Goal: Transaction & Acquisition: Book appointment/travel/reservation

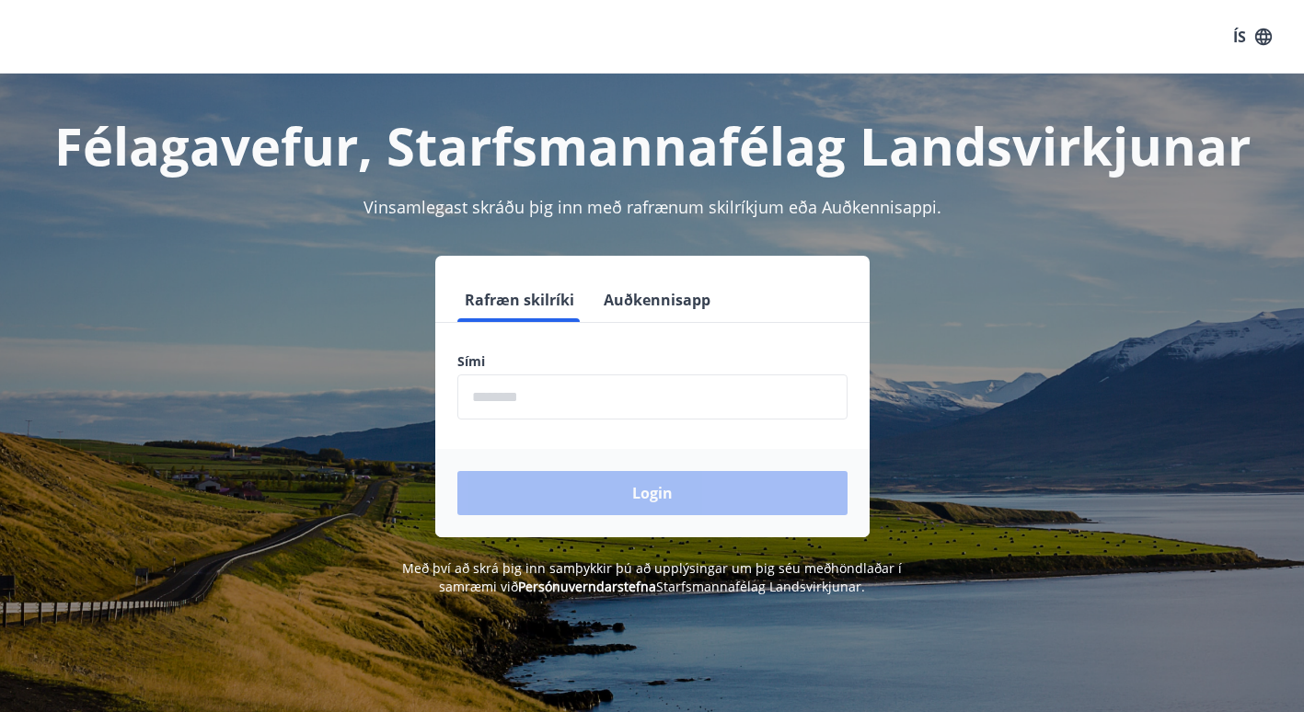
click at [638, 405] on input "phone" at bounding box center [652, 396] width 390 height 45
type input "********"
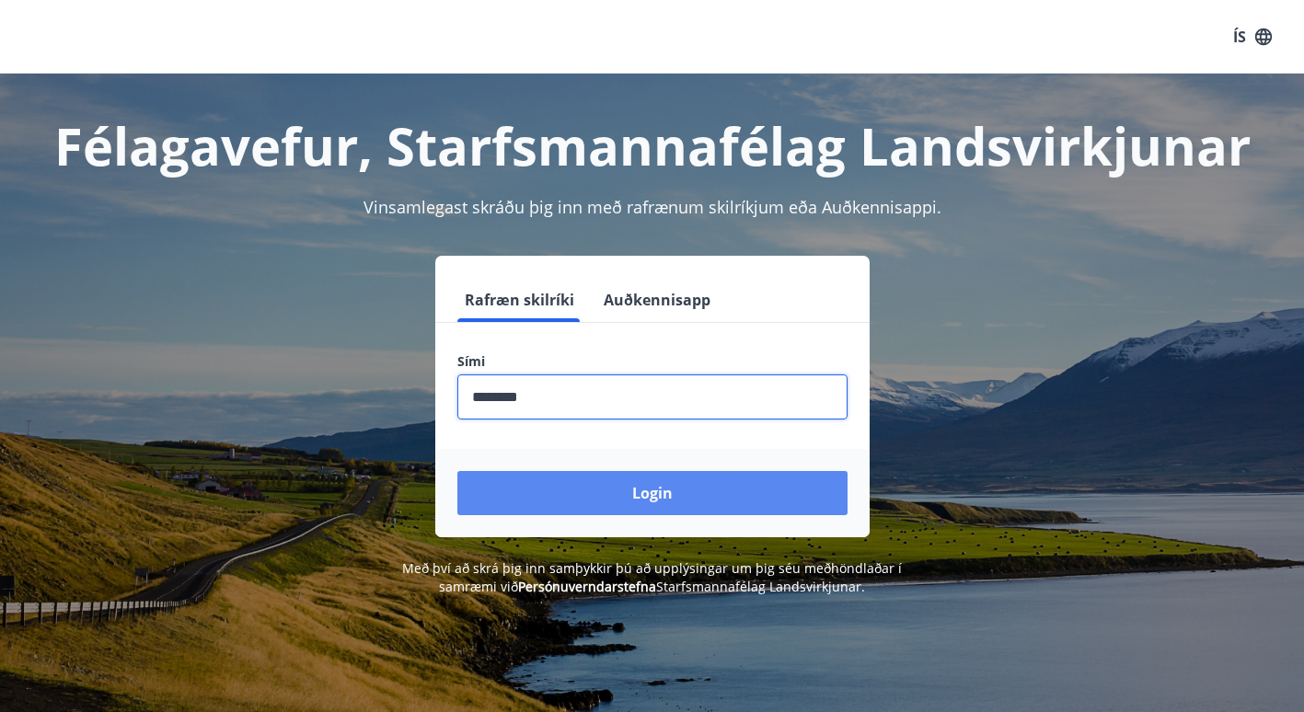
click at [662, 488] on button "Login" at bounding box center [652, 493] width 390 height 44
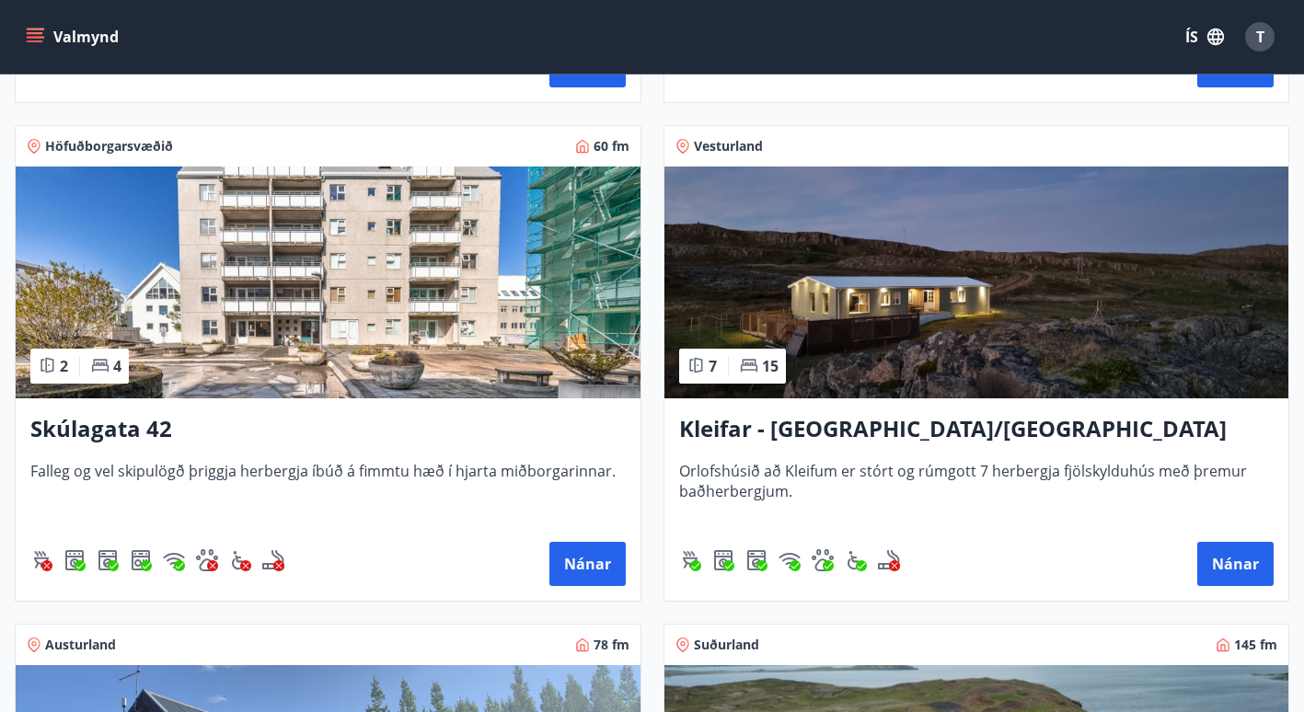
scroll to position [773, 0]
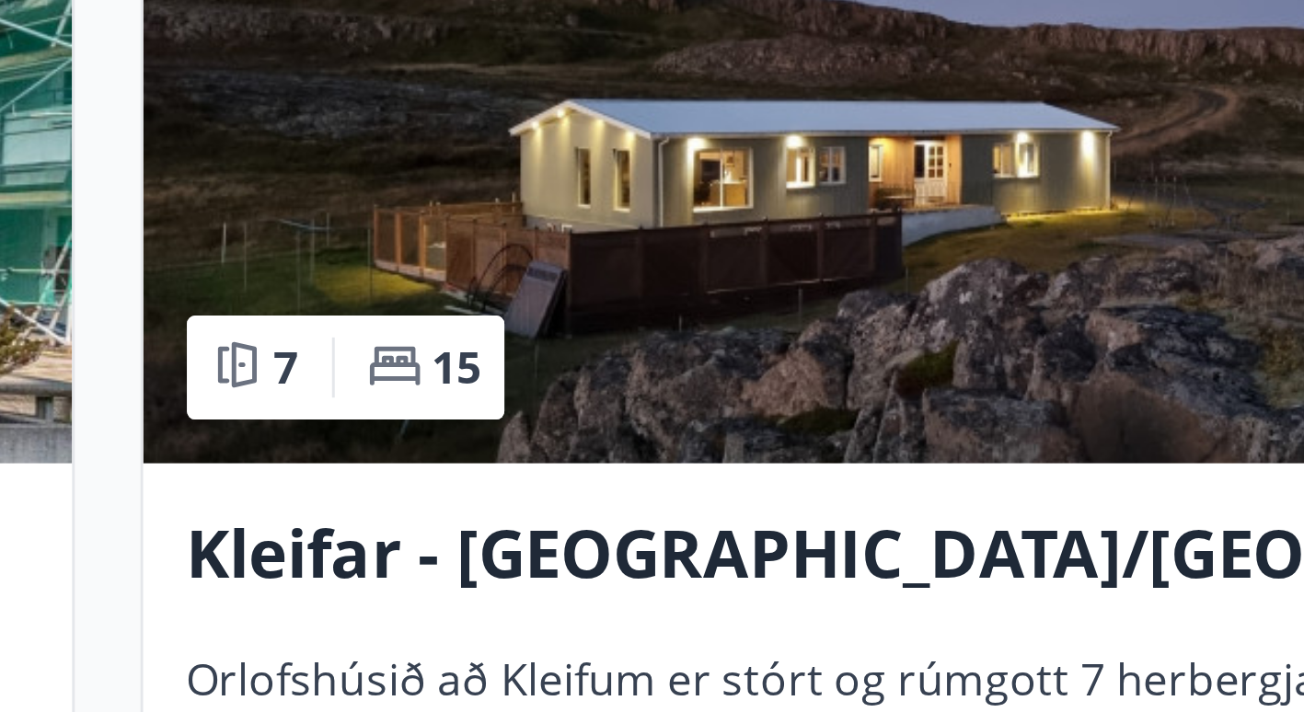
click at [708, 379] on span "7" at bounding box center [712, 374] width 8 height 20
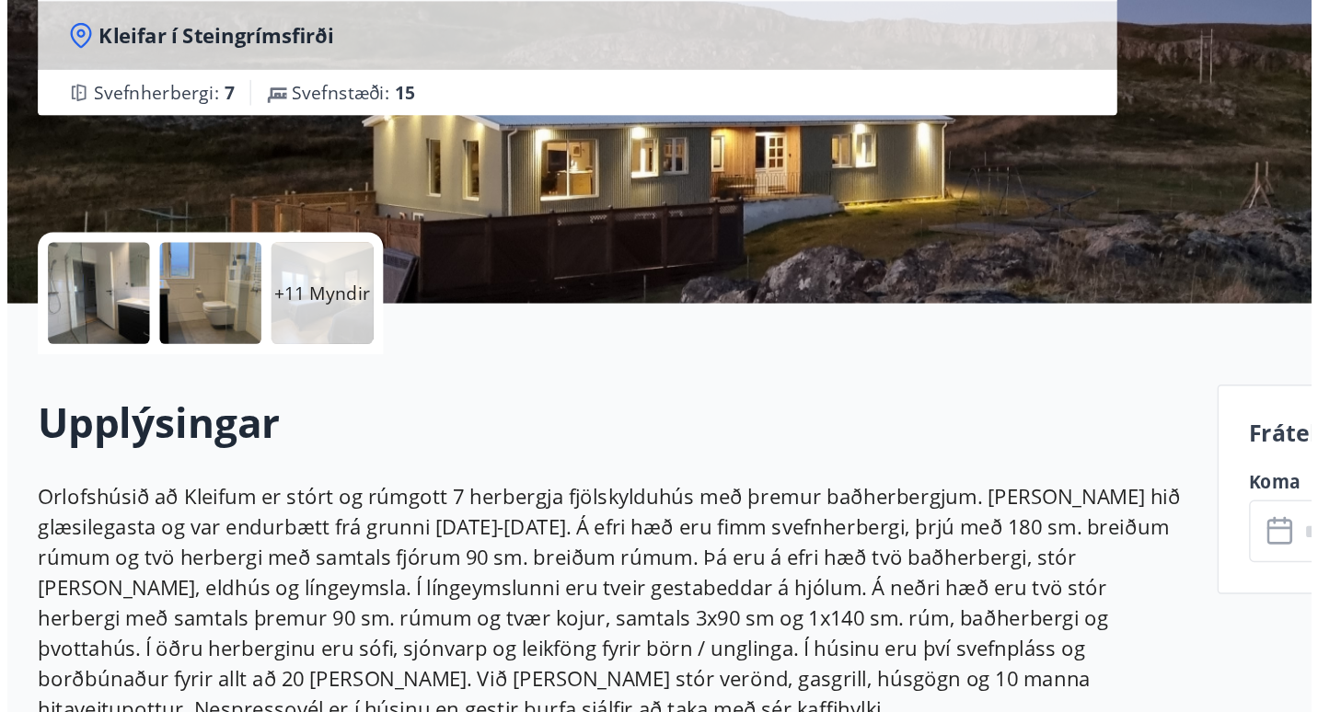
scroll to position [135, 0]
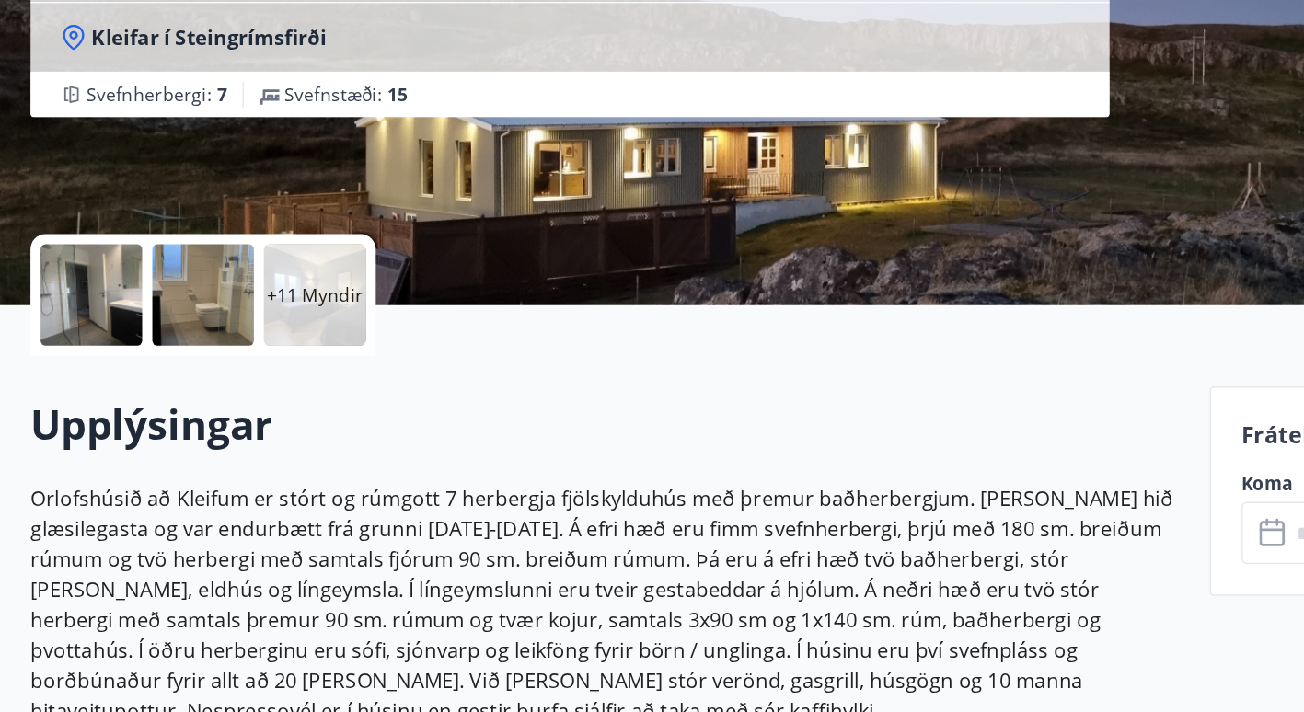
click at [62, 408] on div at bounding box center [66, 410] width 74 height 74
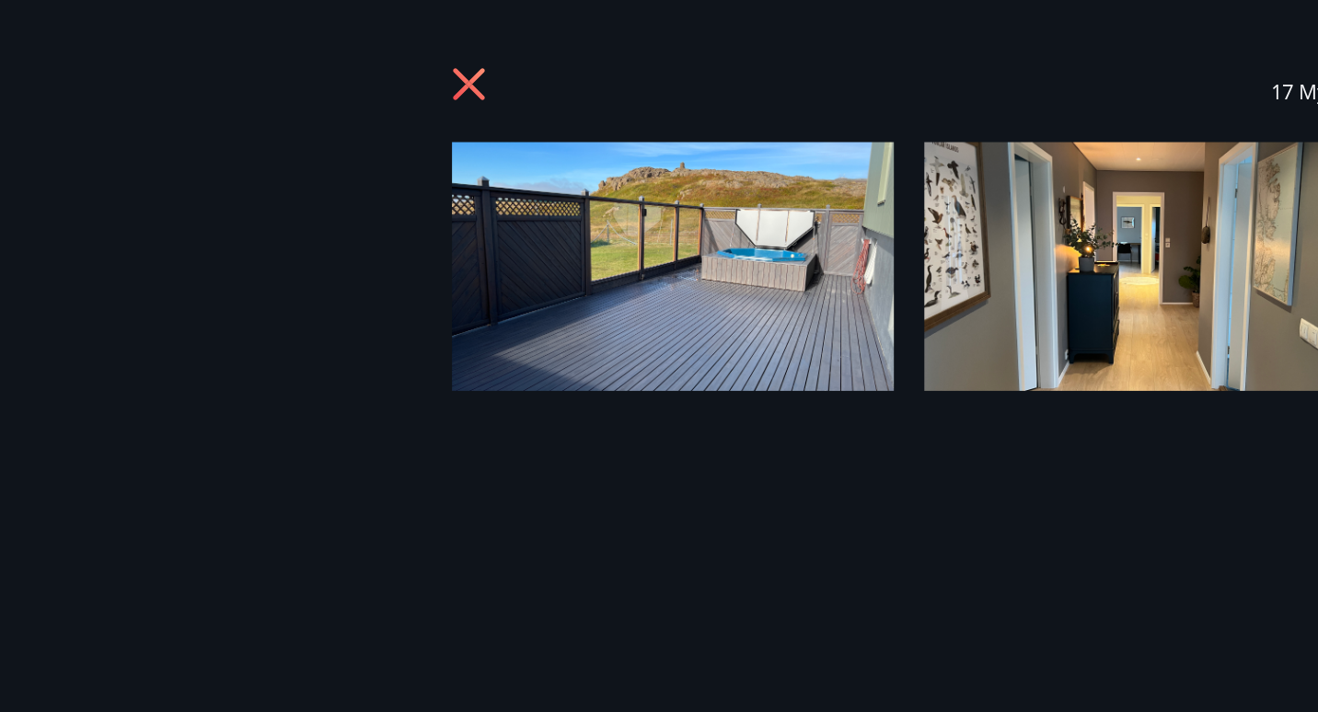
click at [392, 176] on img at bounding box center [488, 193] width 320 height 180
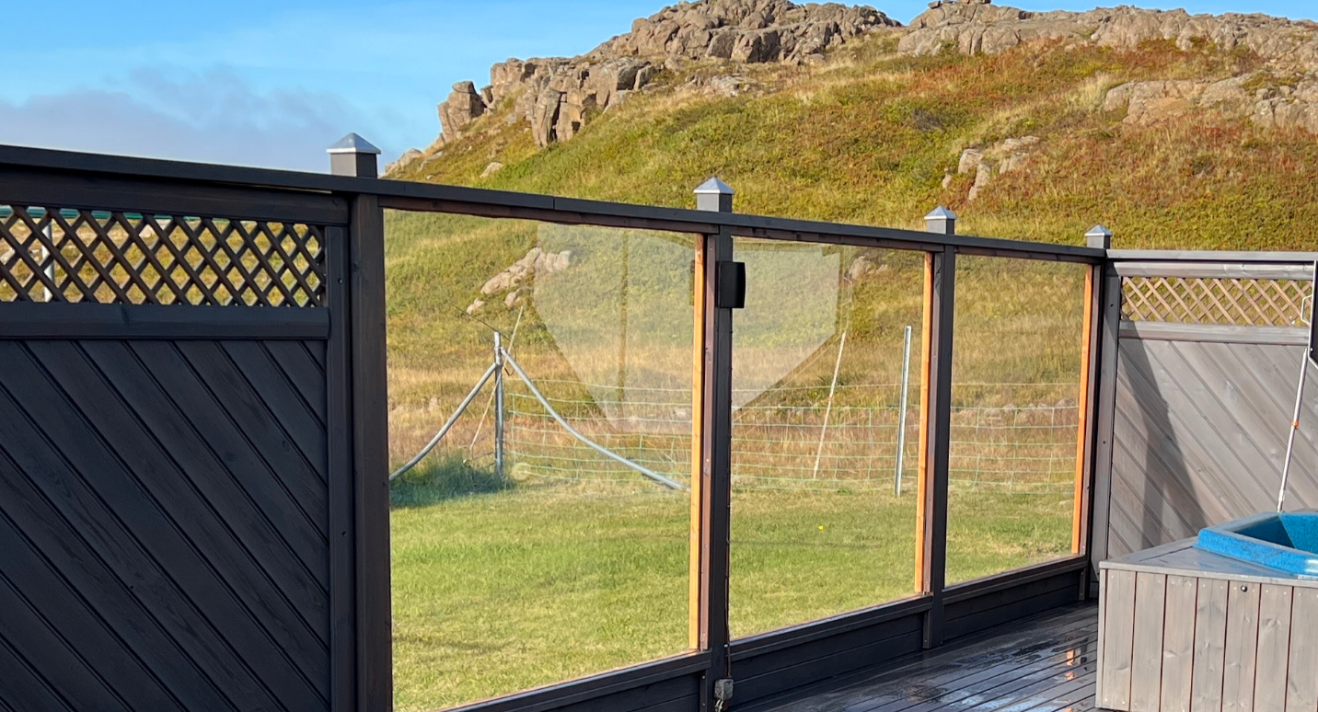
scroll to position [49, 0]
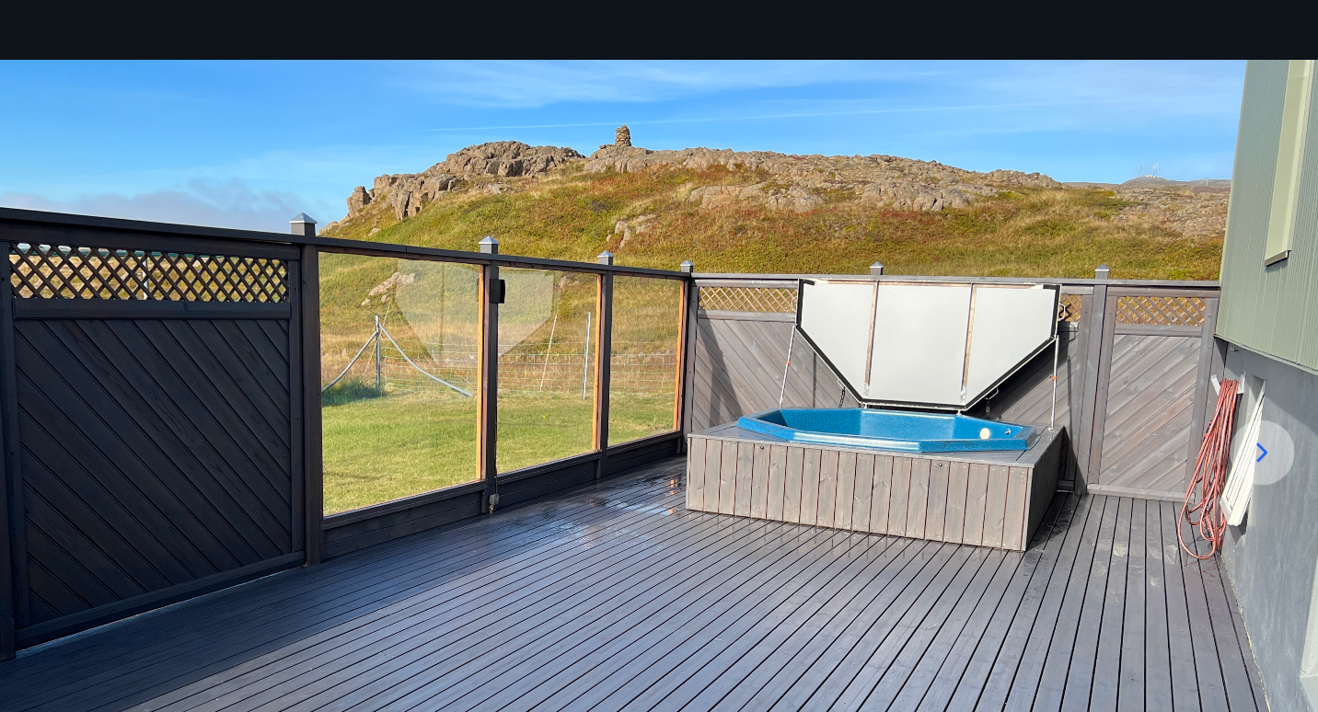
click at [1263, 414] on icon at bounding box center [1266, 410] width 10 height 17
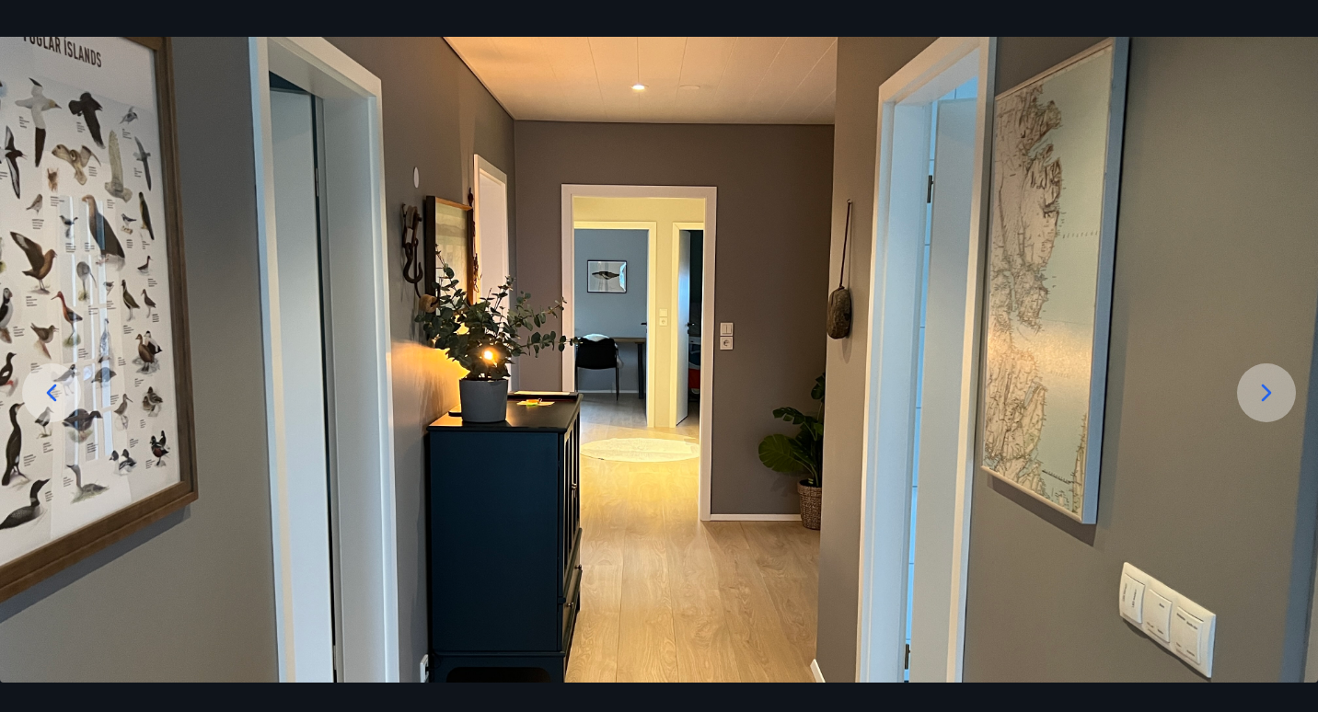
scroll to position [64, 0]
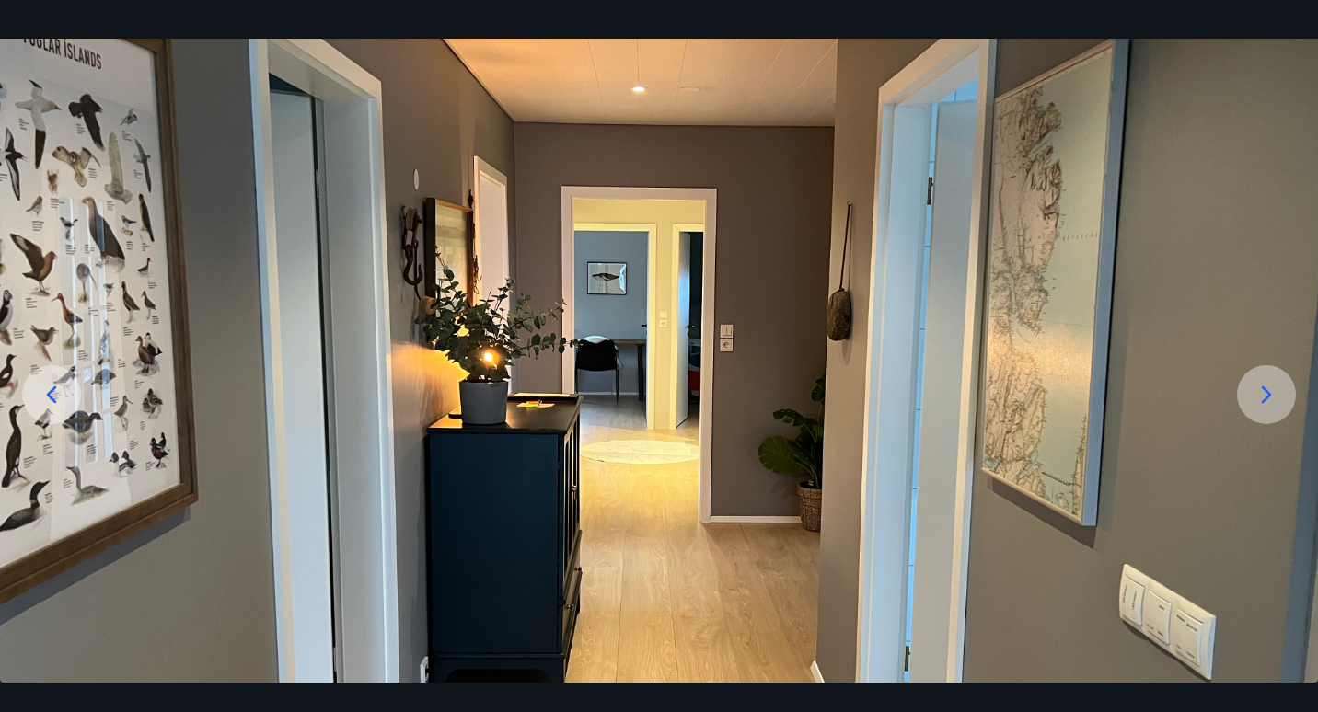
click at [1270, 395] on icon at bounding box center [1266, 394] width 10 height 17
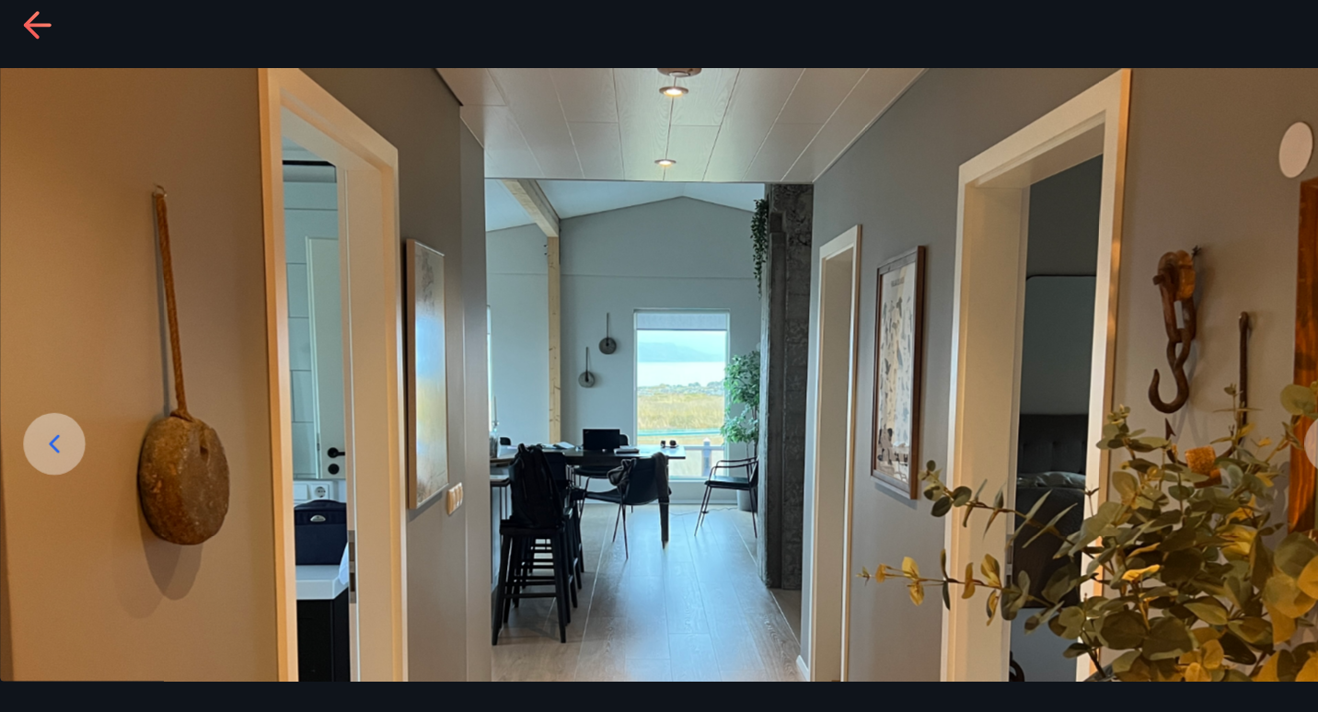
scroll to position [134, 0]
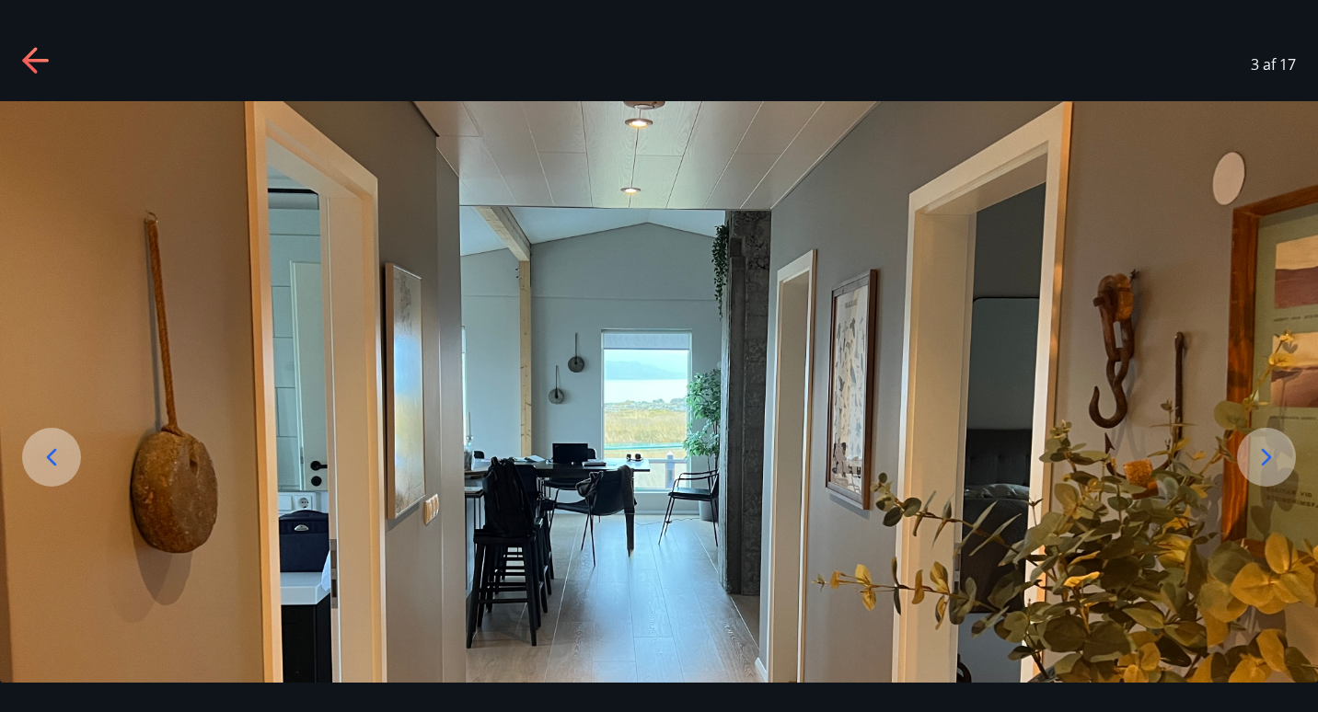
click at [1272, 460] on icon at bounding box center [1265, 457] width 29 height 29
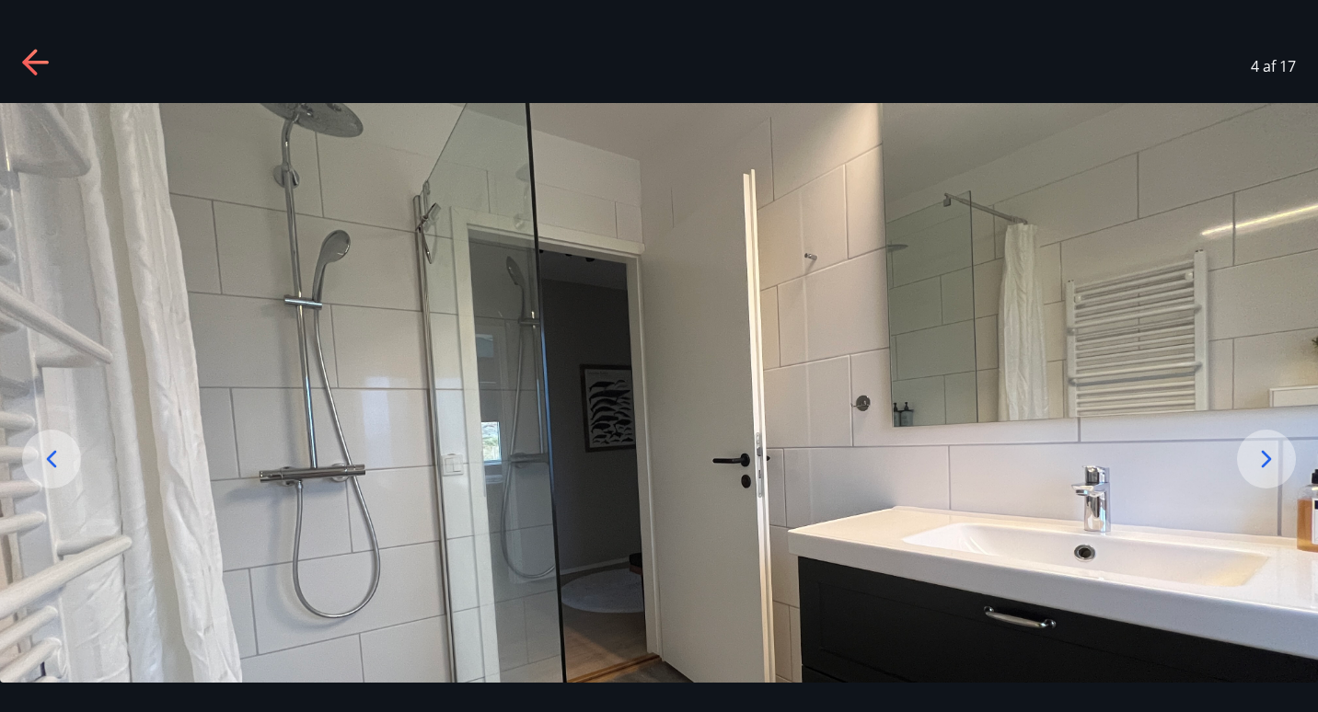
scroll to position [1, 0]
click at [1273, 451] on icon at bounding box center [1265, 457] width 29 height 29
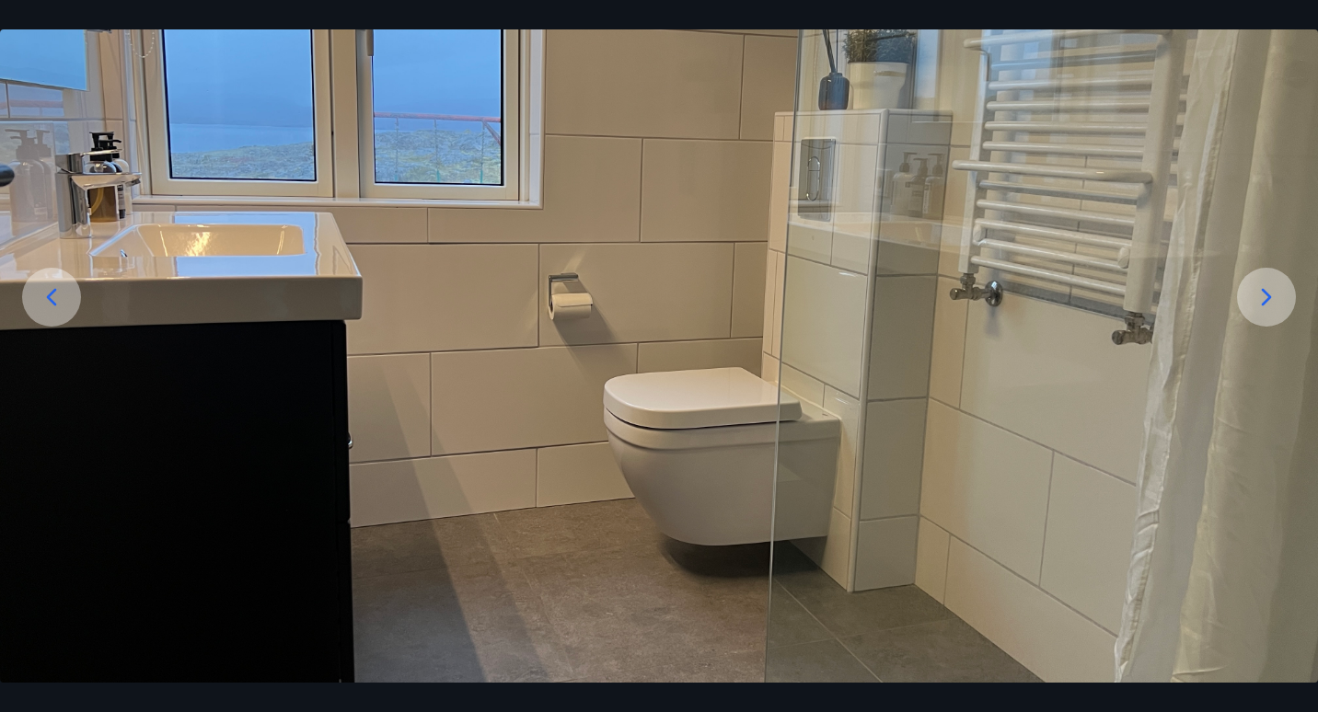
scroll to position [0, 0]
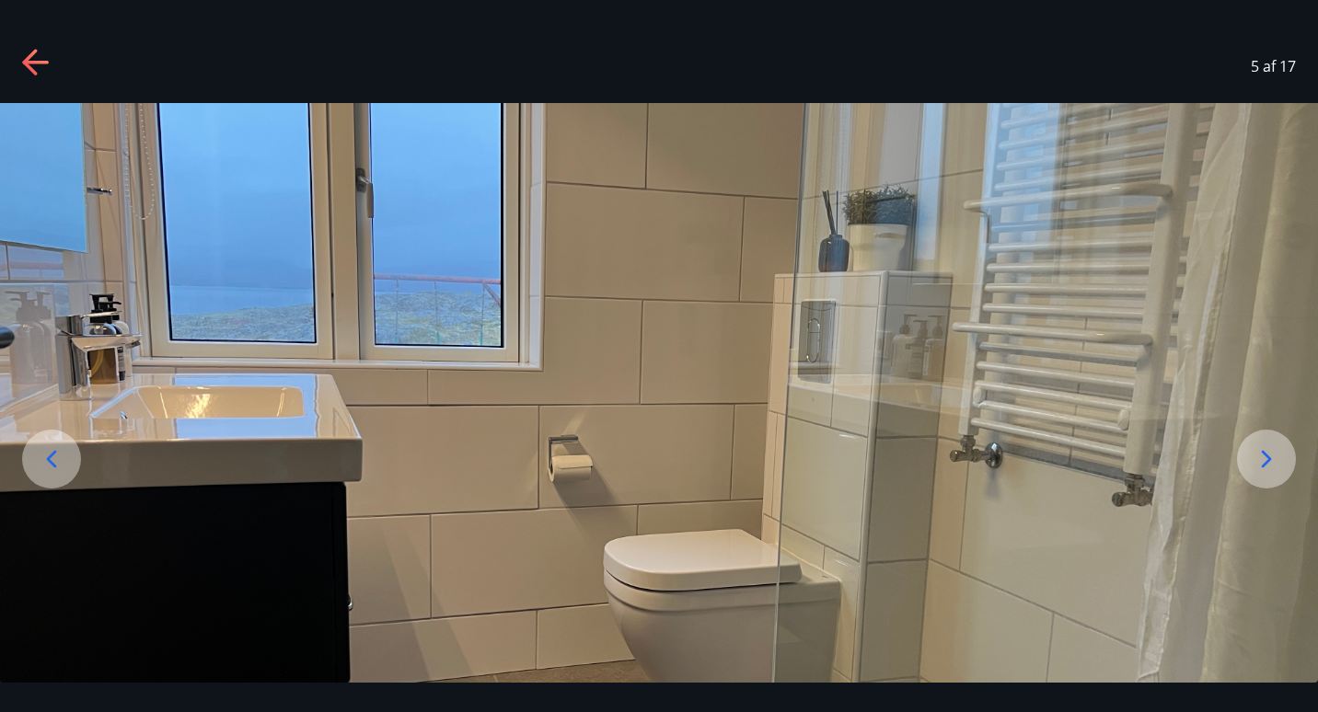
click at [1259, 455] on icon at bounding box center [1265, 458] width 29 height 29
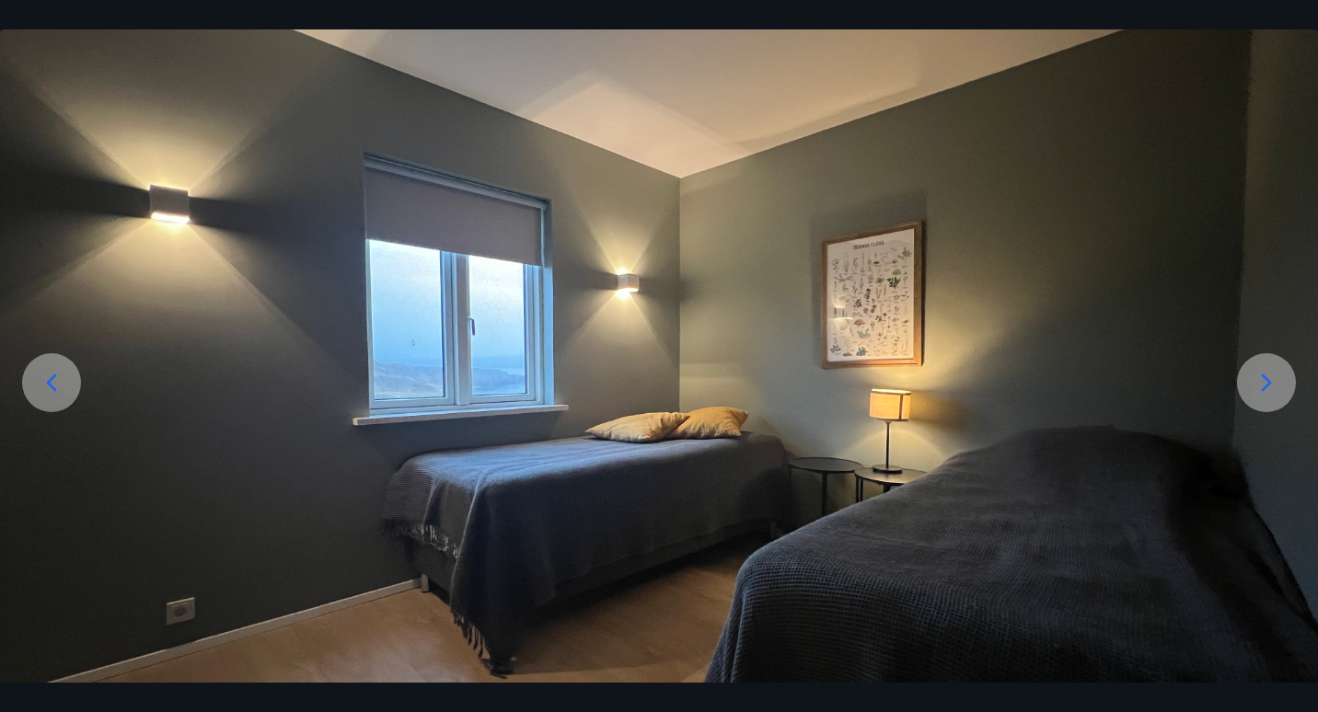
scroll to position [75, 0]
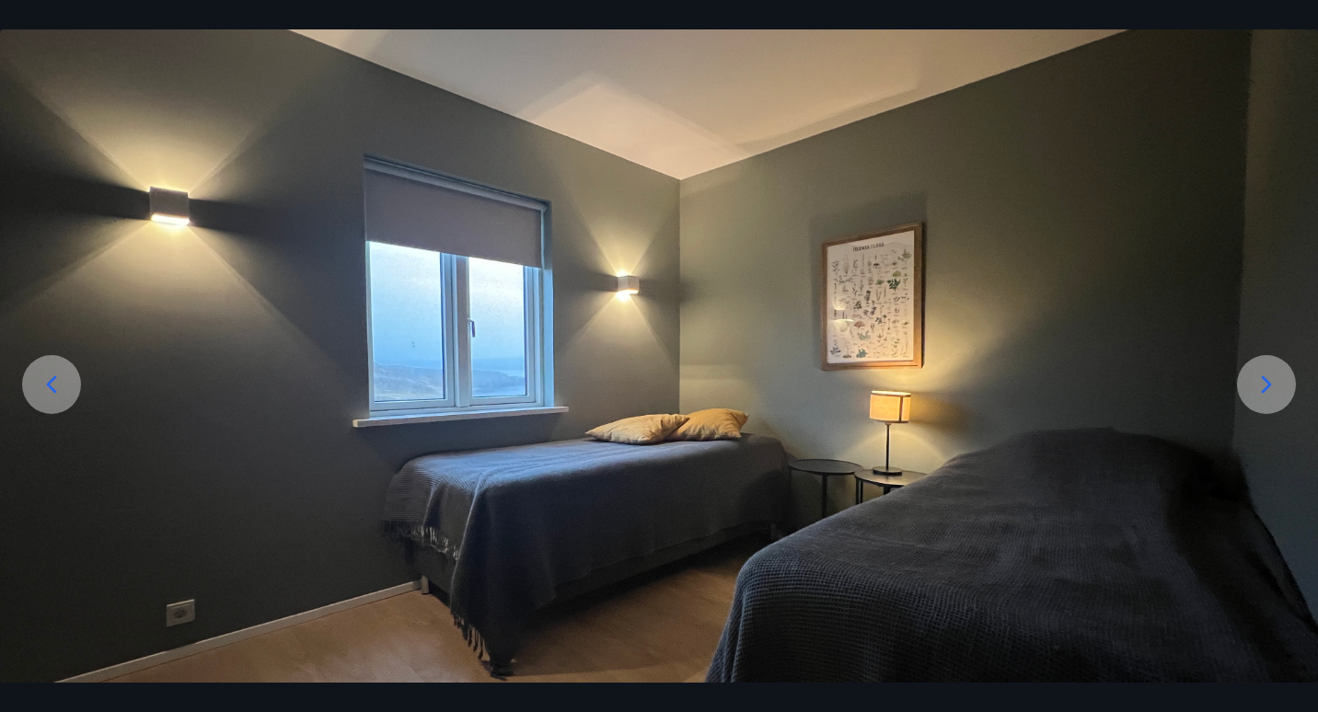
click at [1267, 379] on icon at bounding box center [1265, 384] width 29 height 29
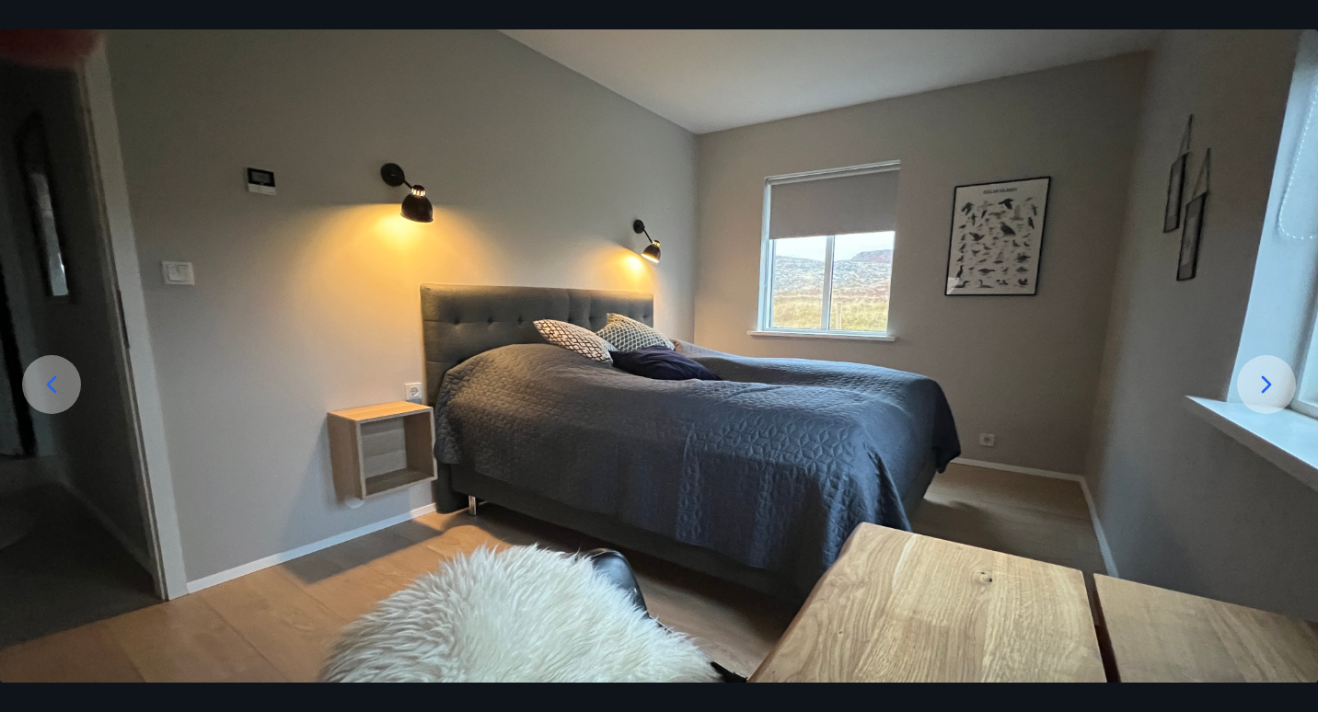
click at [1275, 380] on icon at bounding box center [1265, 384] width 29 height 29
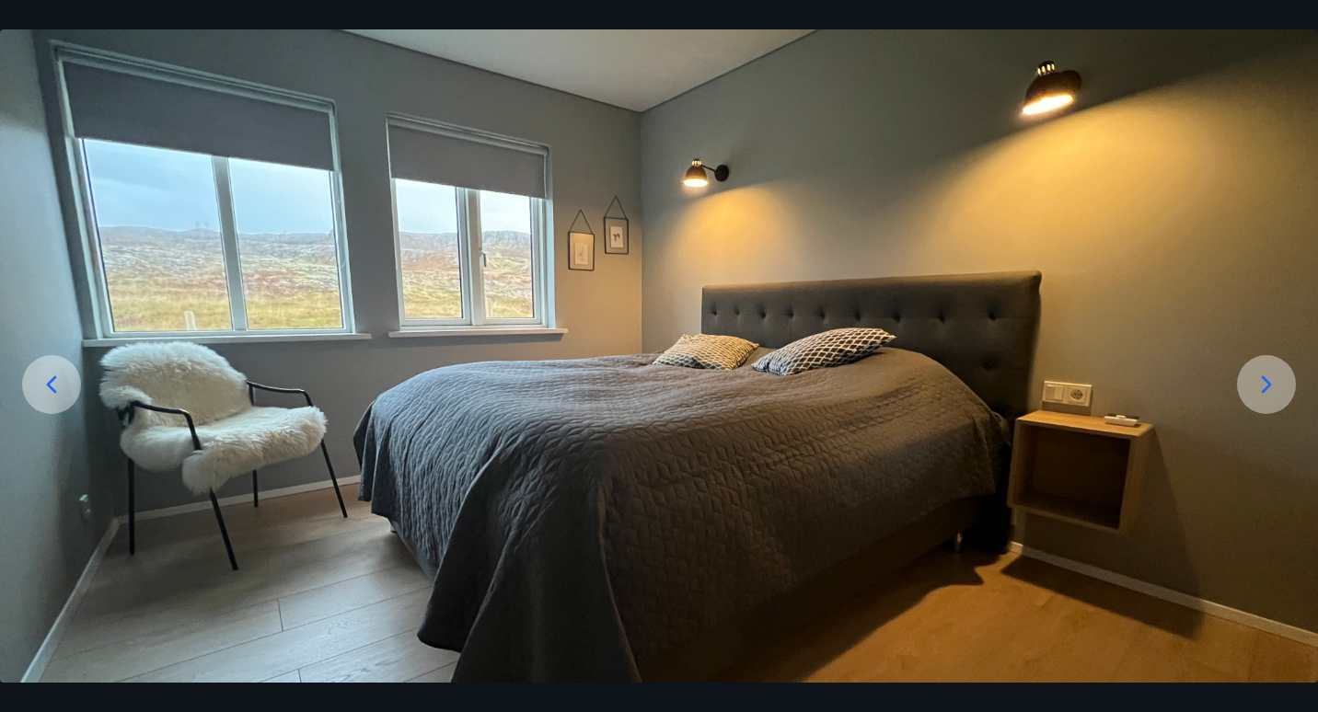
click at [1275, 380] on icon at bounding box center [1265, 384] width 29 height 29
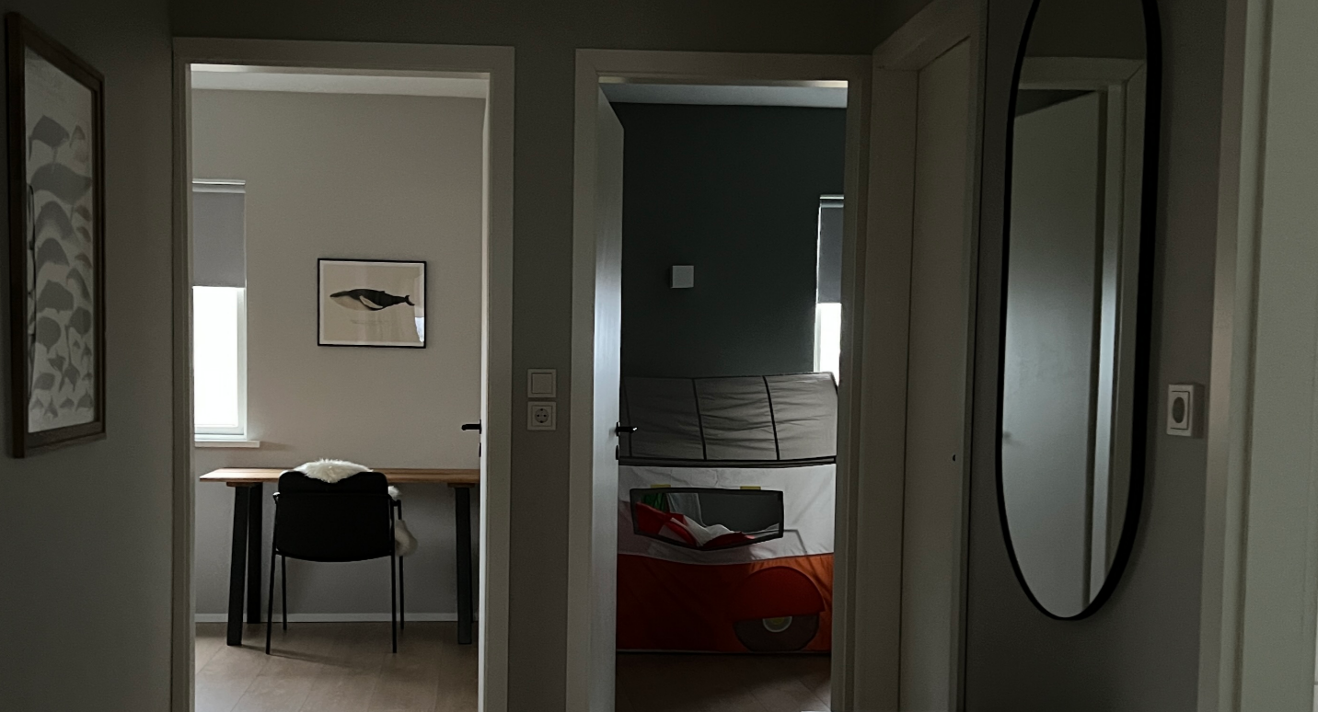
scroll to position [139, 0]
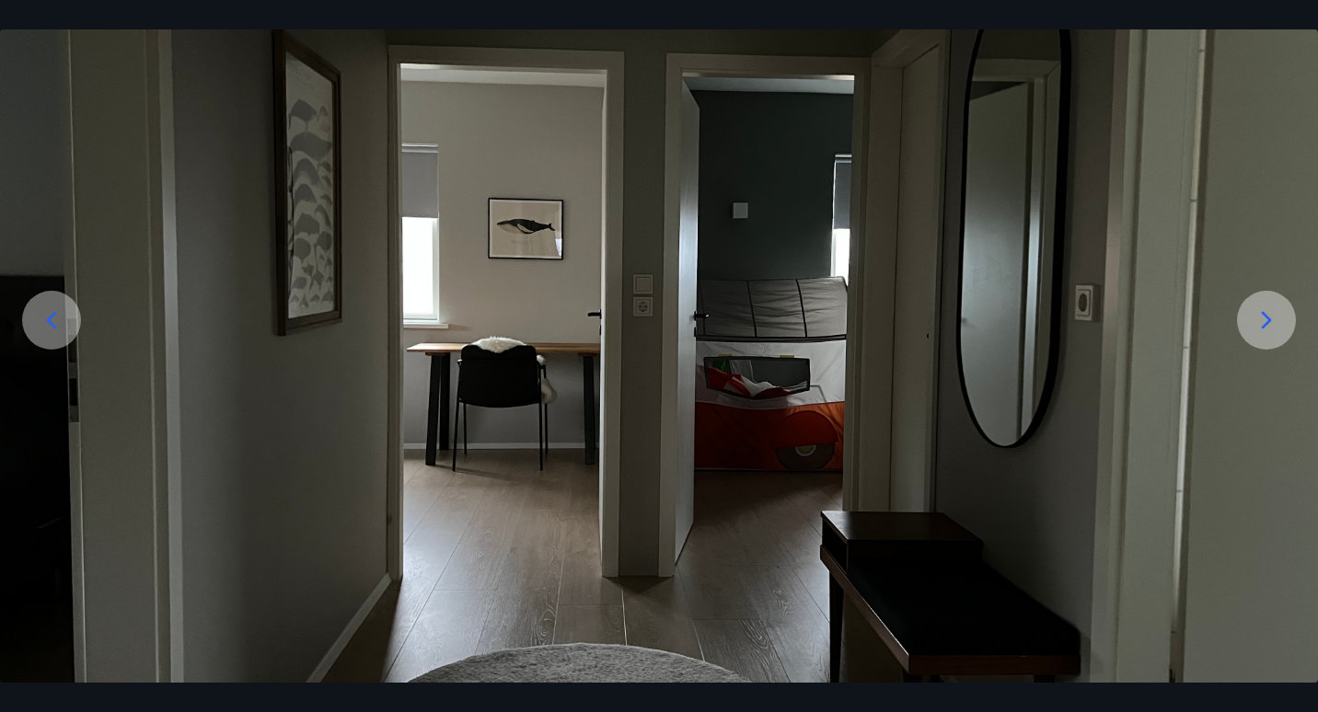
click at [1257, 328] on icon at bounding box center [1265, 319] width 29 height 29
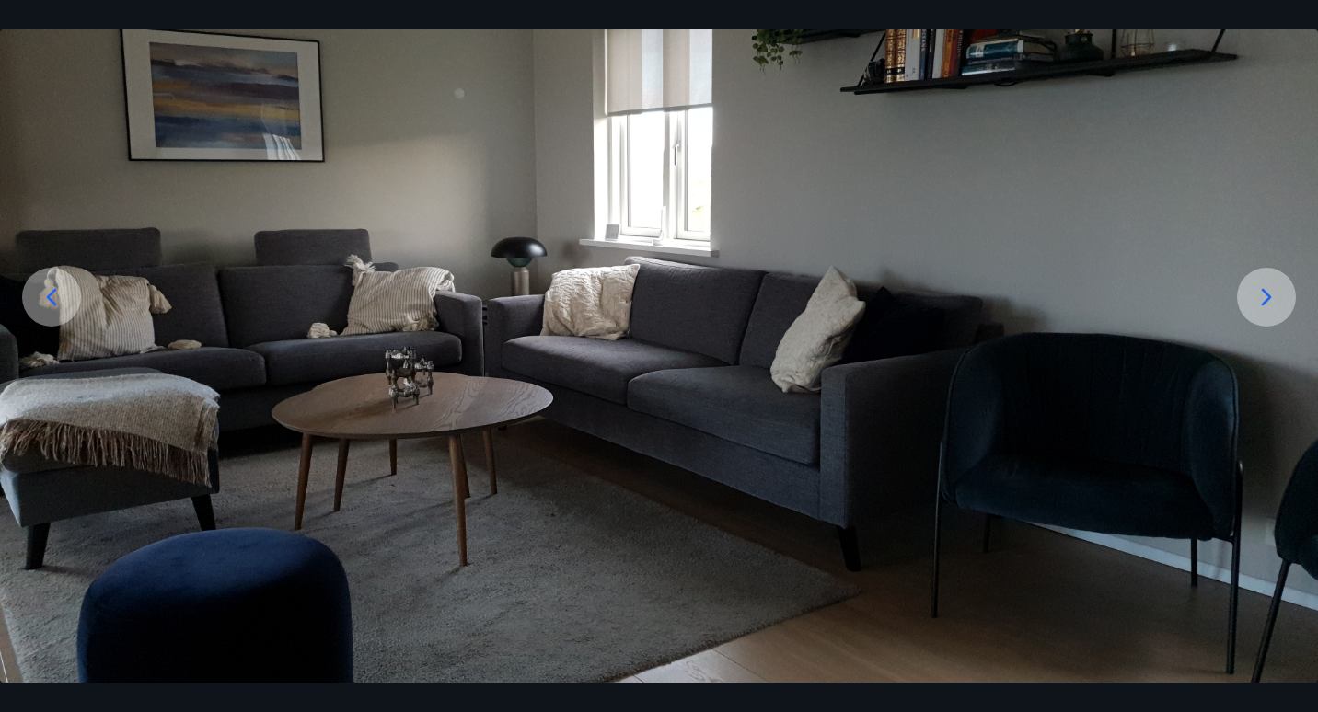
scroll to position [161, 0]
click at [1267, 293] on icon at bounding box center [1265, 297] width 29 height 29
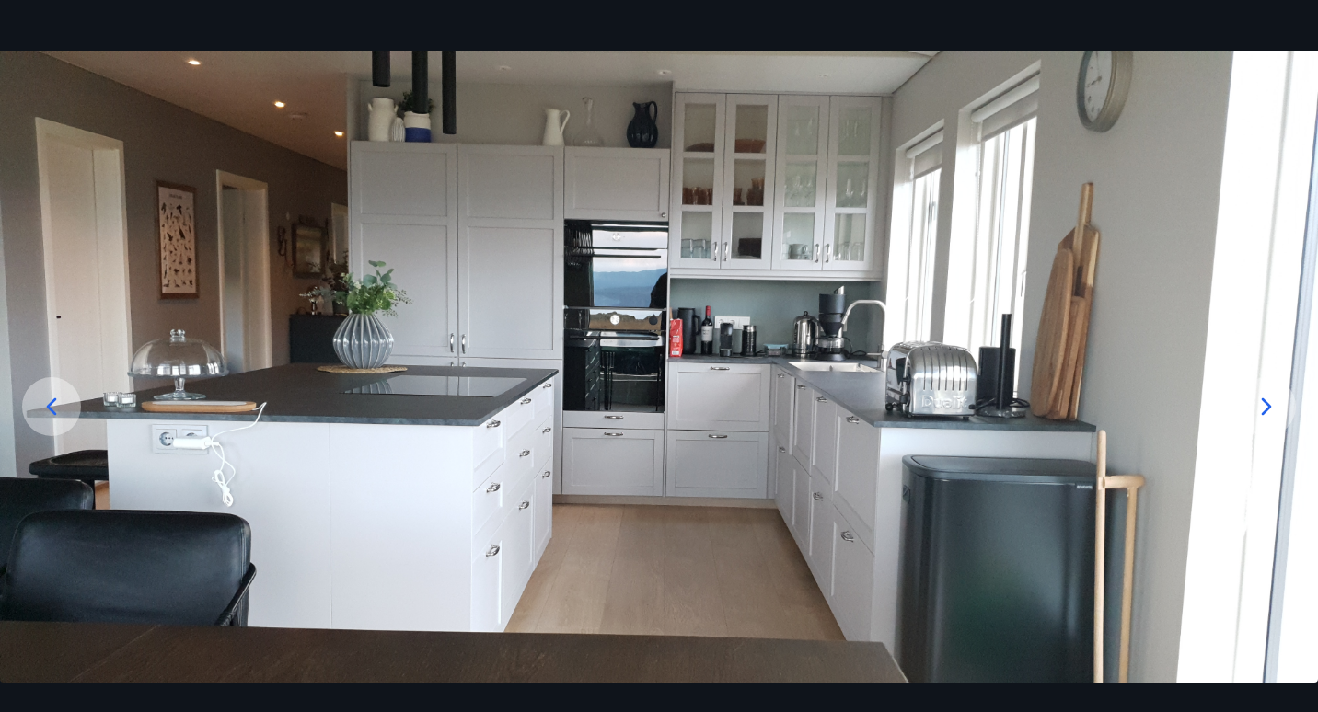
scroll to position [54, 0]
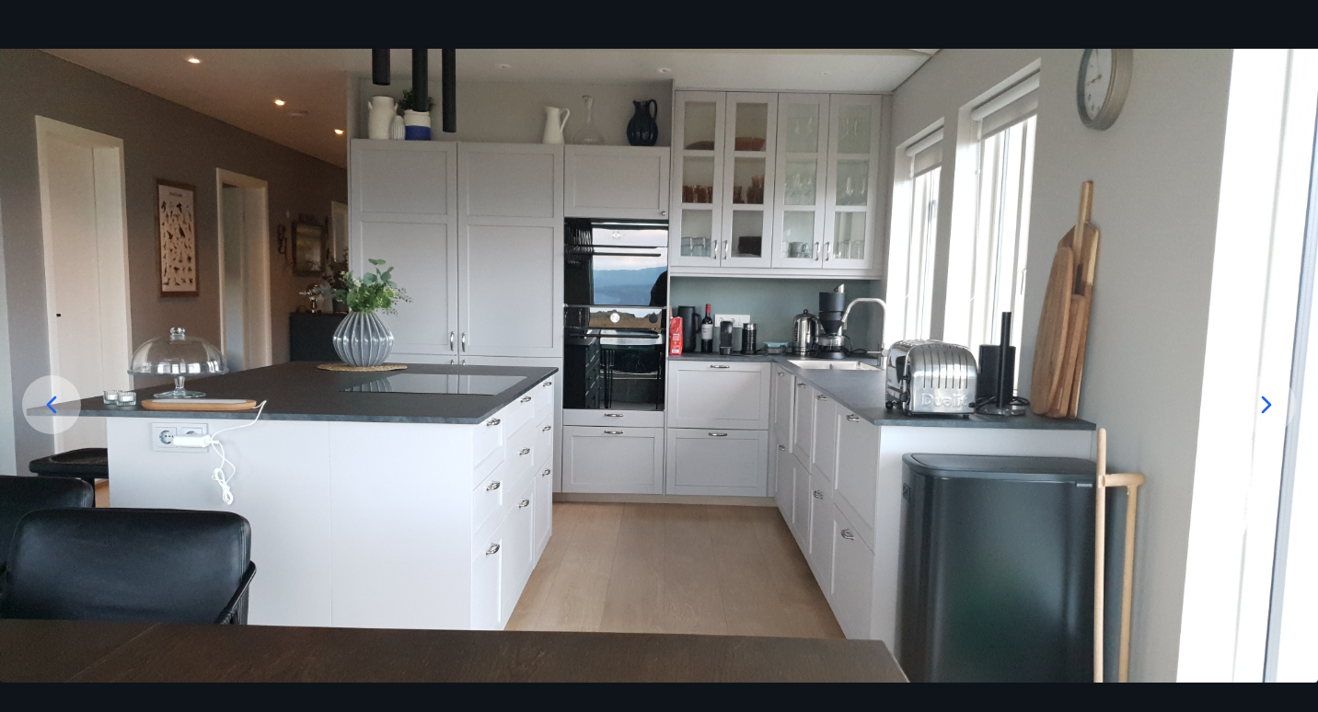
click at [1266, 414] on icon at bounding box center [1265, 404] width 29 height 29
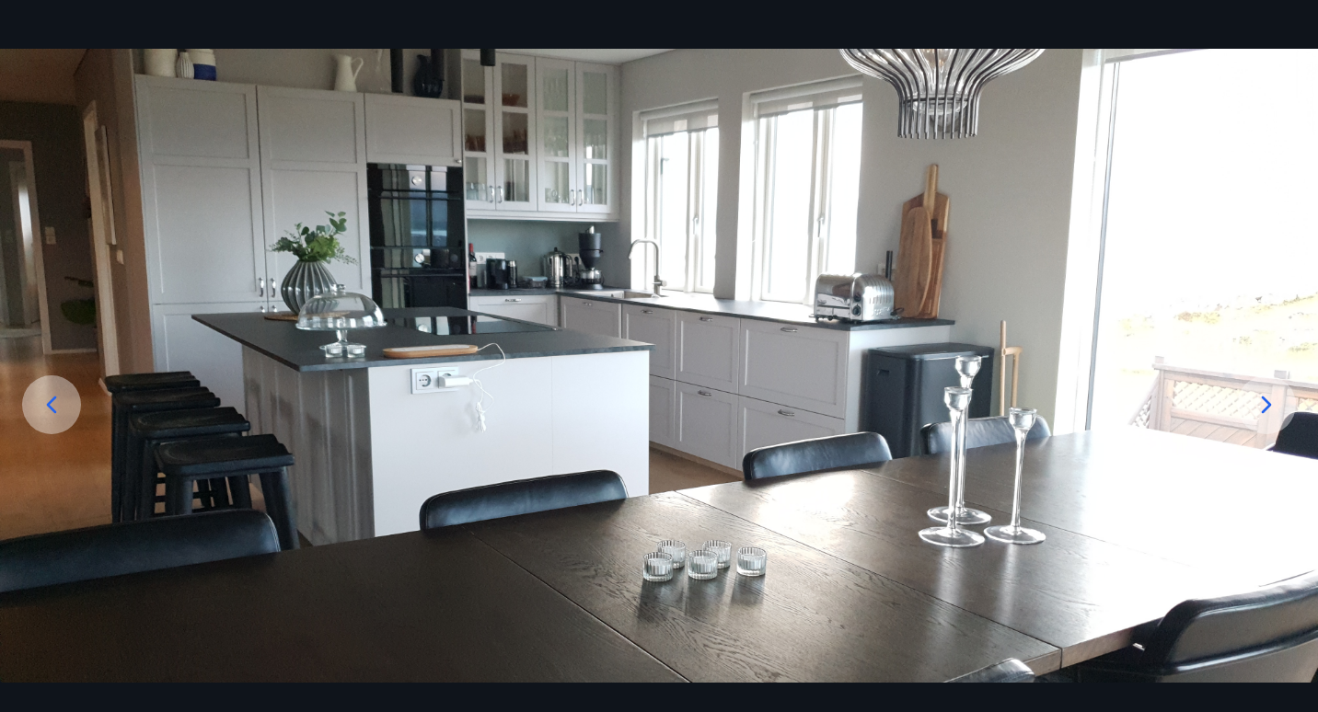
click at [1260, 407] on icon at bounding box center [1265, 404] width 29 height 29
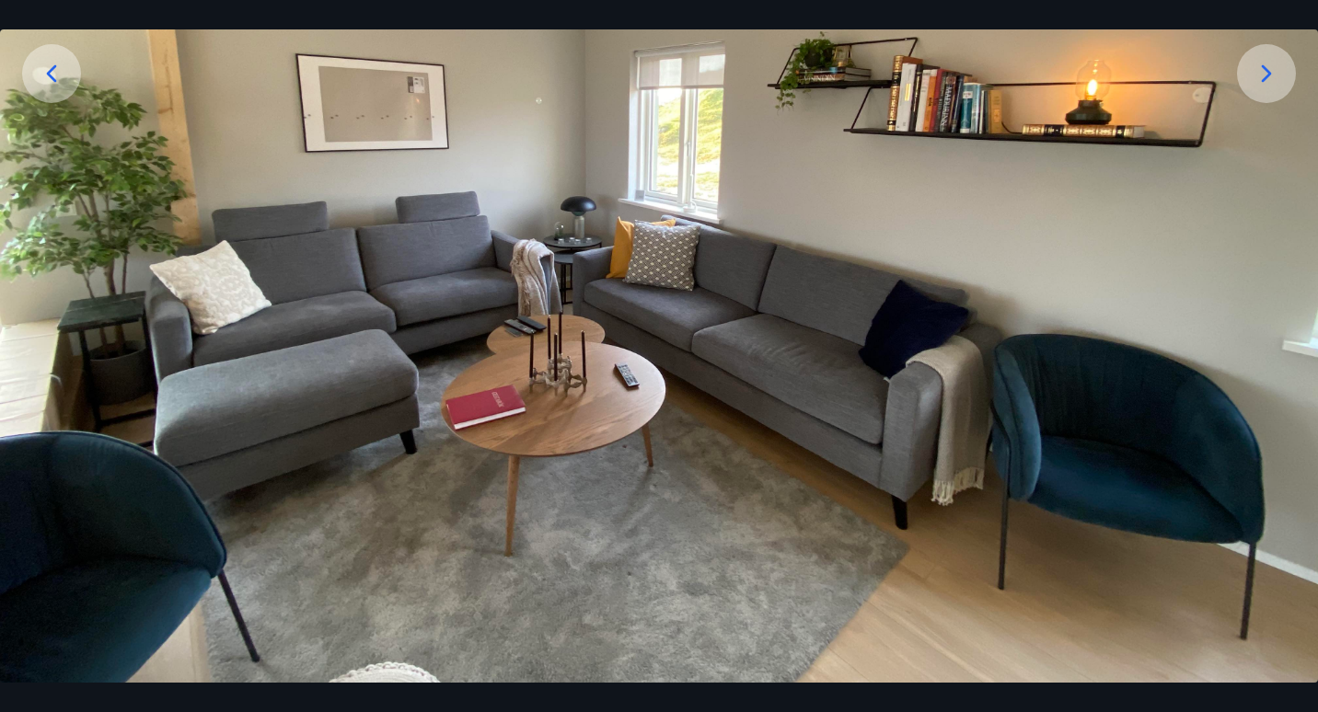
scroll to position [144, 0]
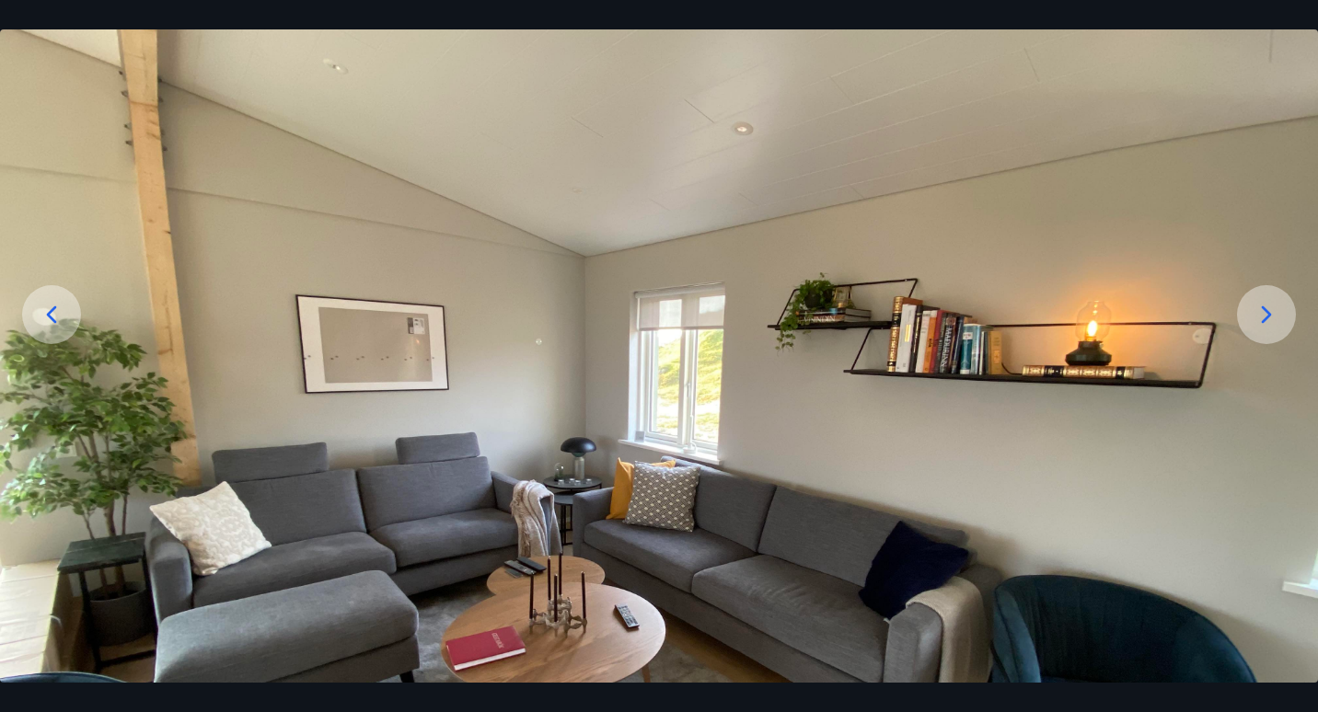
click at [1267, 322] on icon at bounding box center [1265, 314] width 29 height 29
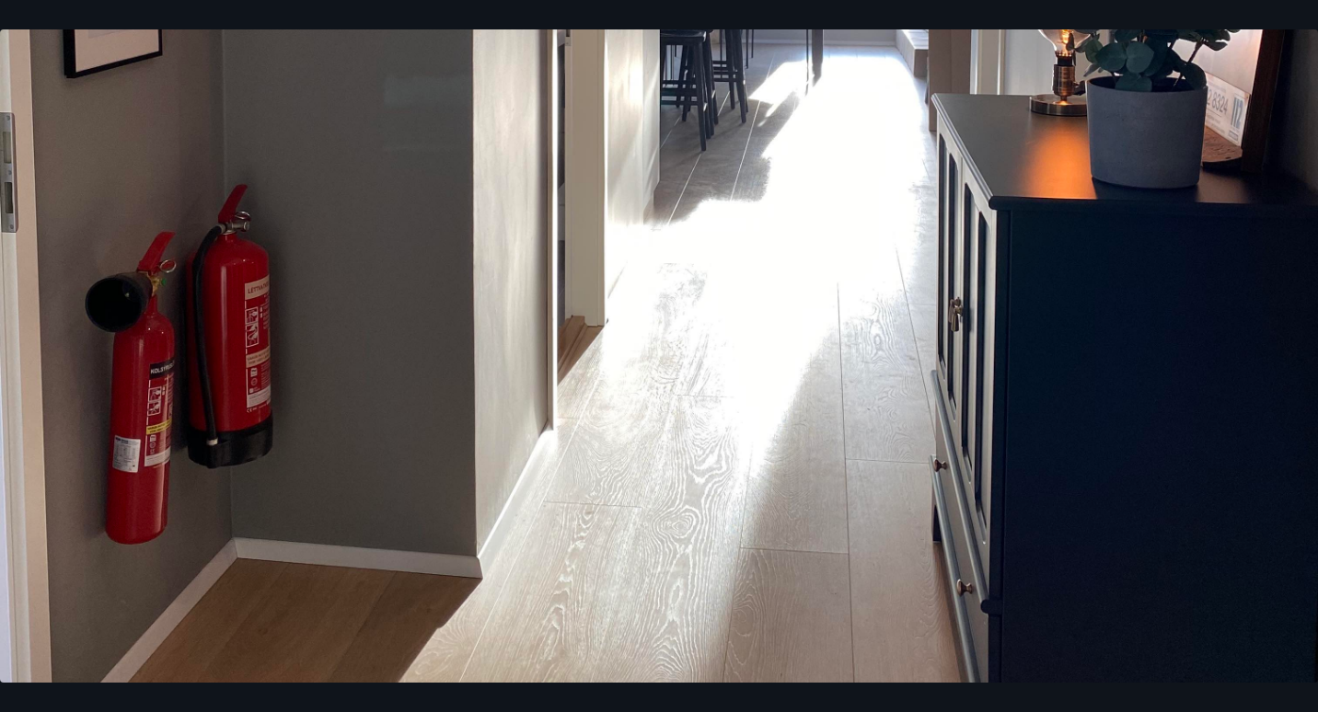
scroll to position [533, 0]
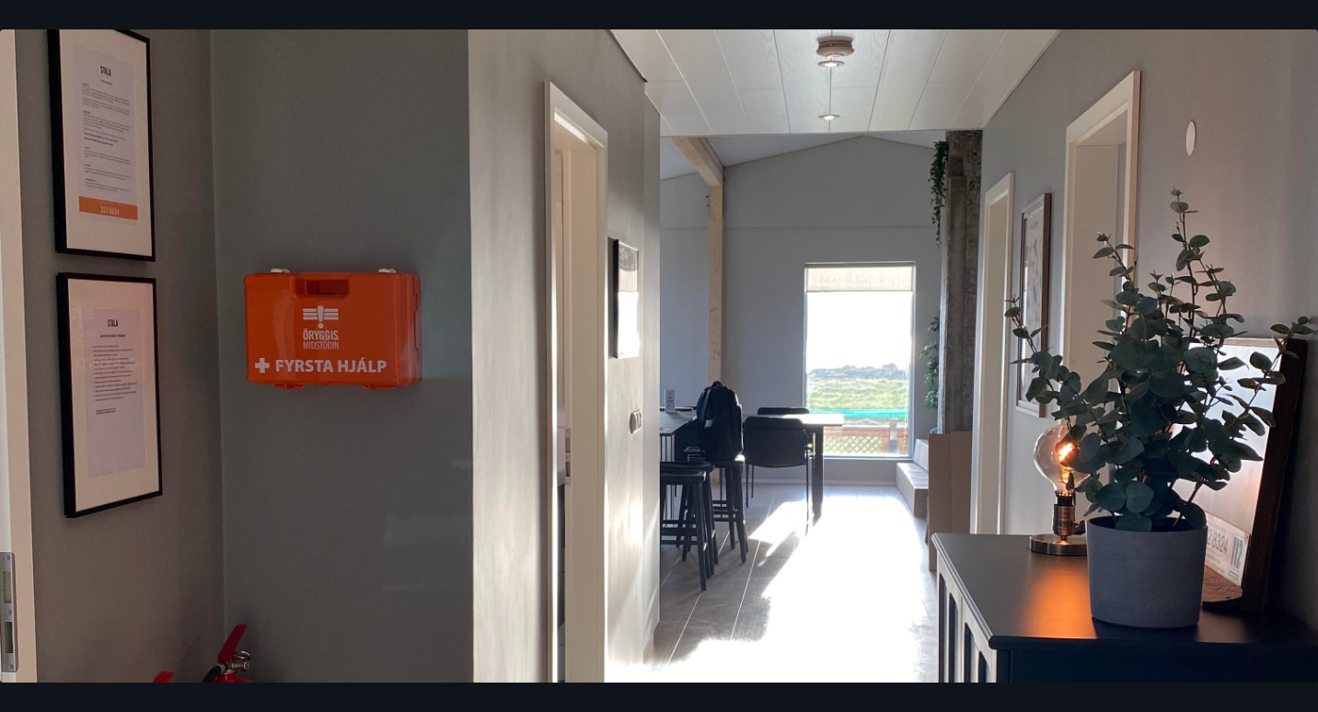
click at [1238, 431] on img at bounding box center [659, 448] width 1318 height 1756
drag, startPoint x: 1290, startPoint y: 389, endPoint x: 601, endPoint y: 293, distance: 695.9
click at [601, 293] on img at bounding box center [659, 448] width 1318 height 1756
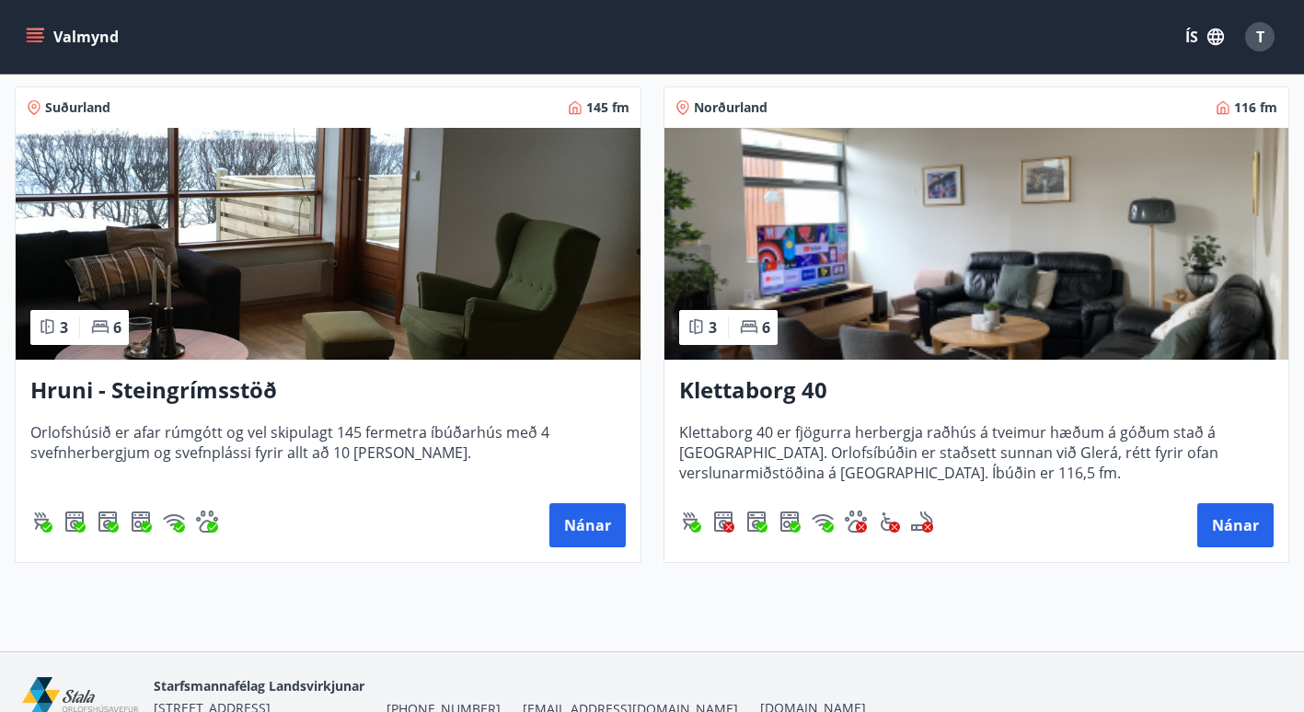
scroll to position [1798, 0]
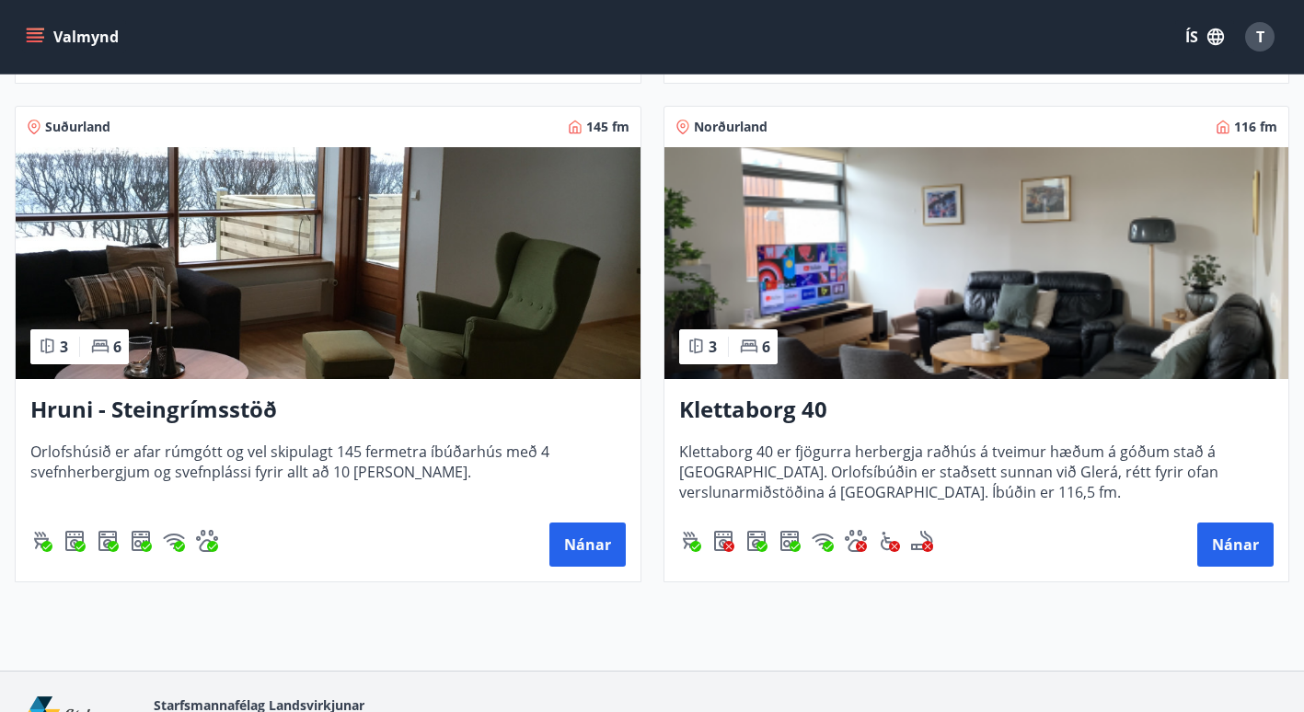
click at [811, 390] on div "Klettaborg 40 Klettaborg 40 er fjögurra herbergja raðhús á tveimur hæðum á góðu…" at bounding box center [976, 480] width 625 height 202
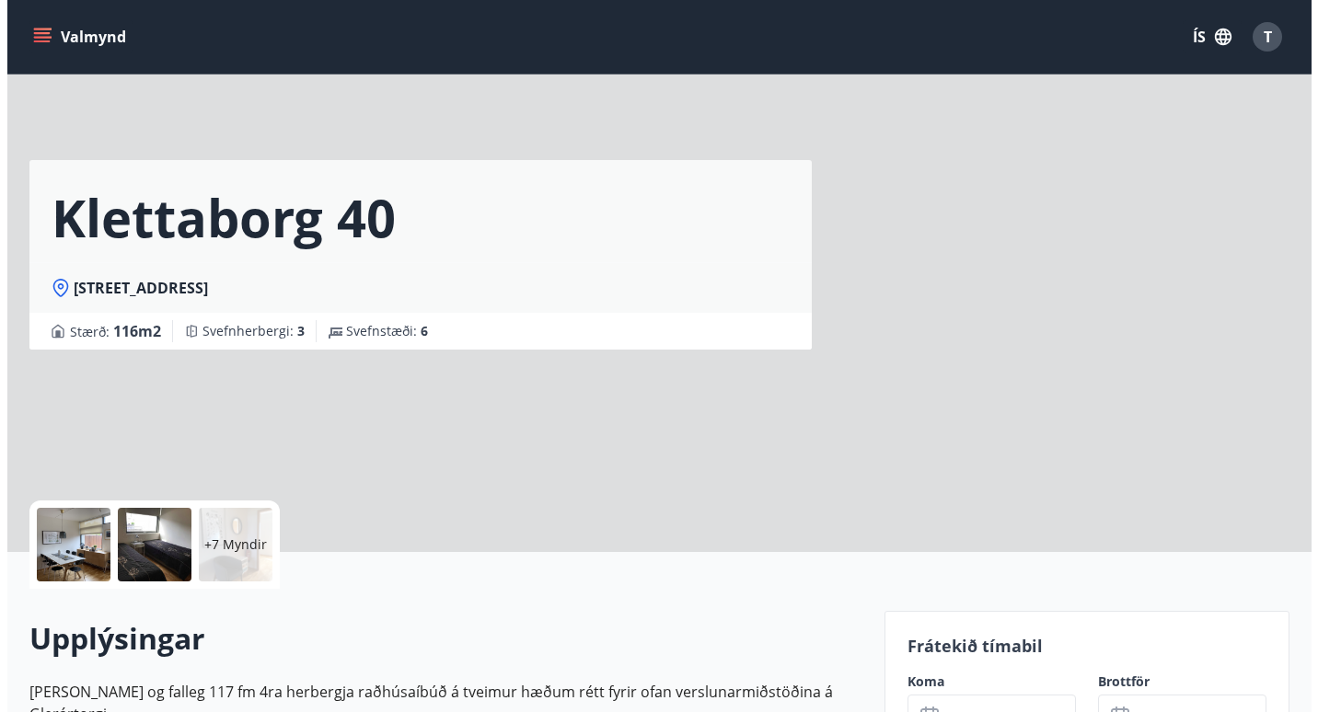
scroll to position [132, 0]
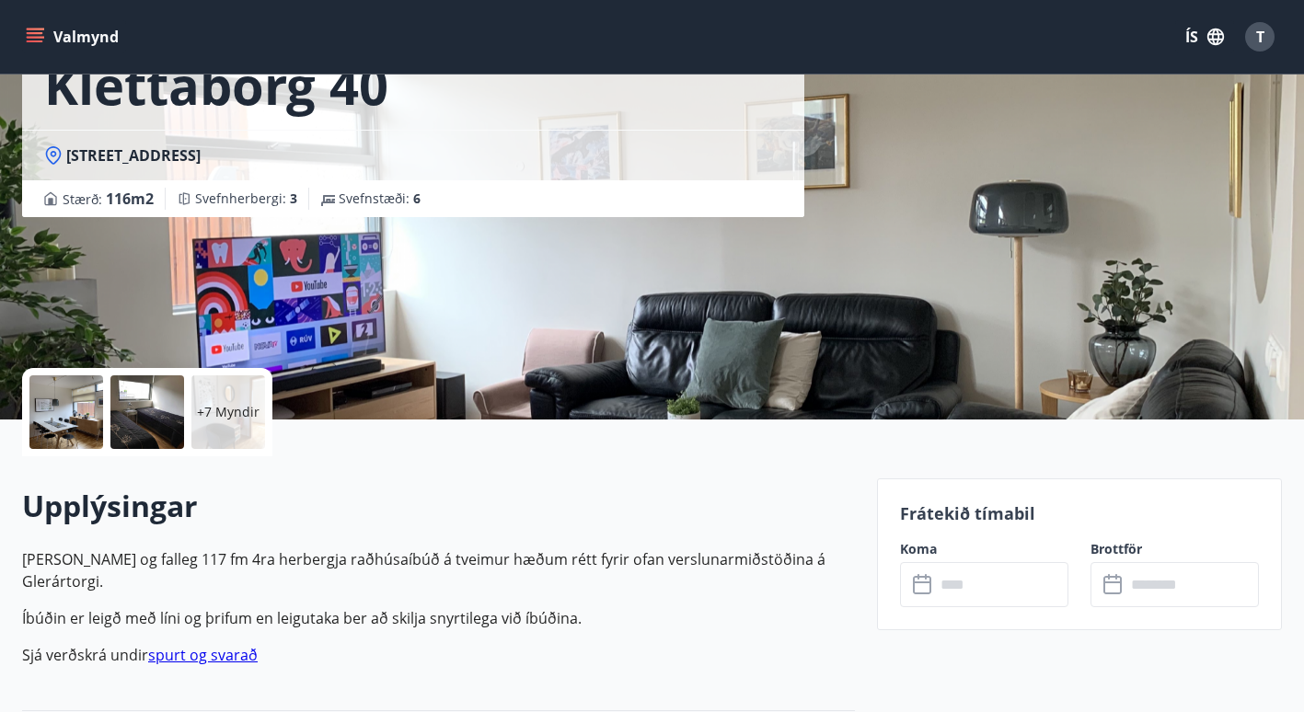
click at [73, 416] on div at bounding box center [66, 412] width 74 height 74
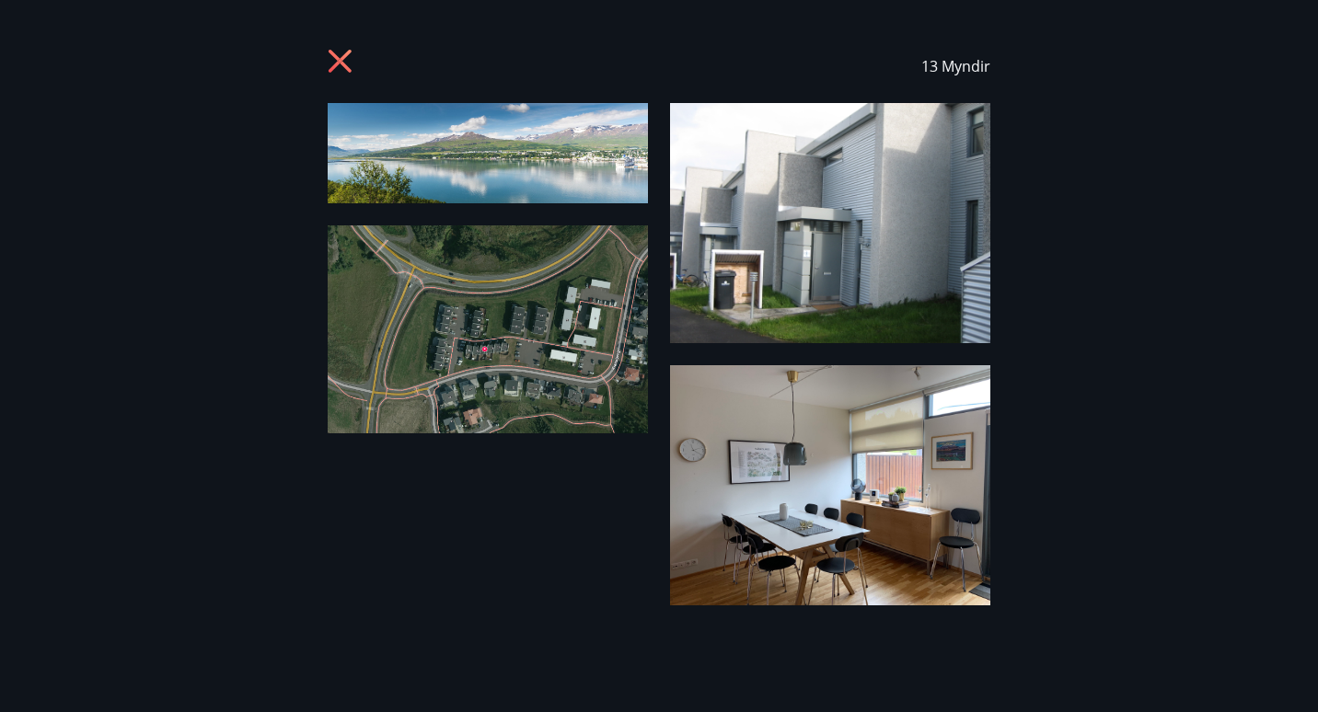
click at [517, 163] on img at bounding box center [488, 153] width 320 height 100
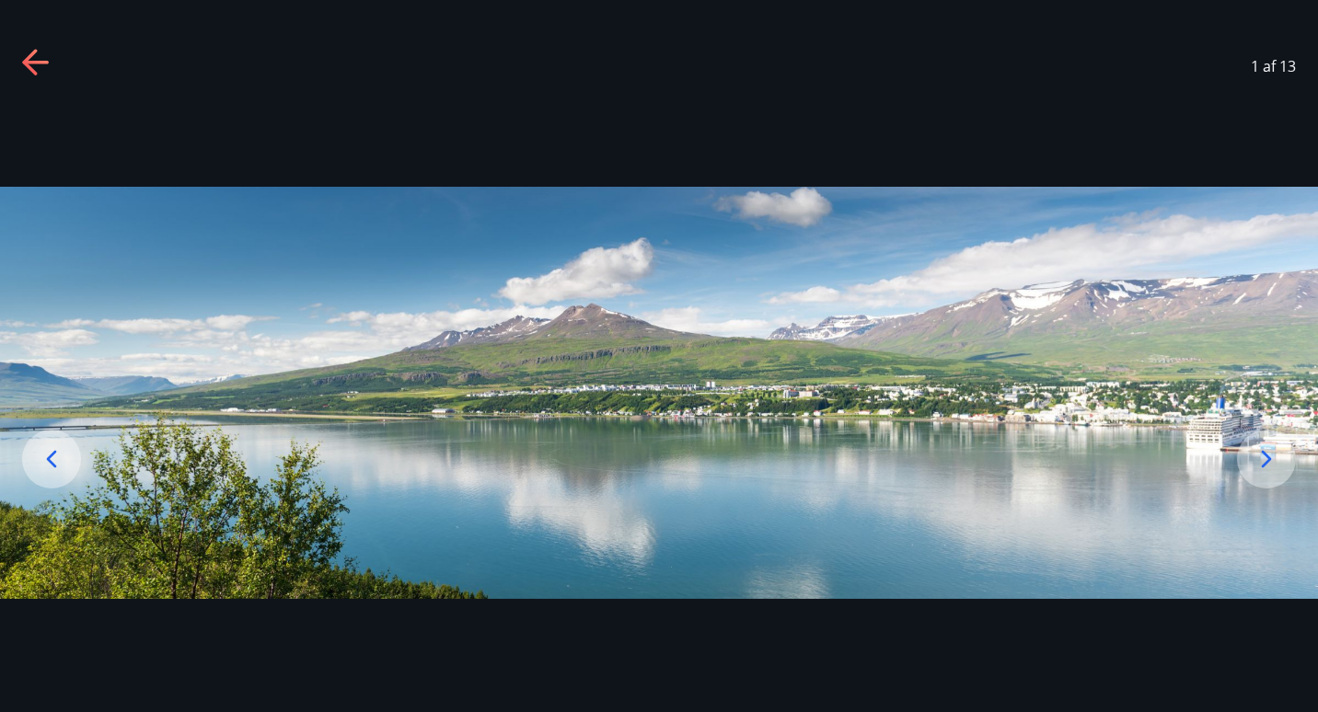
click at [1262, 454] on icon at bounding box center [1266, 459] width 10 height 17
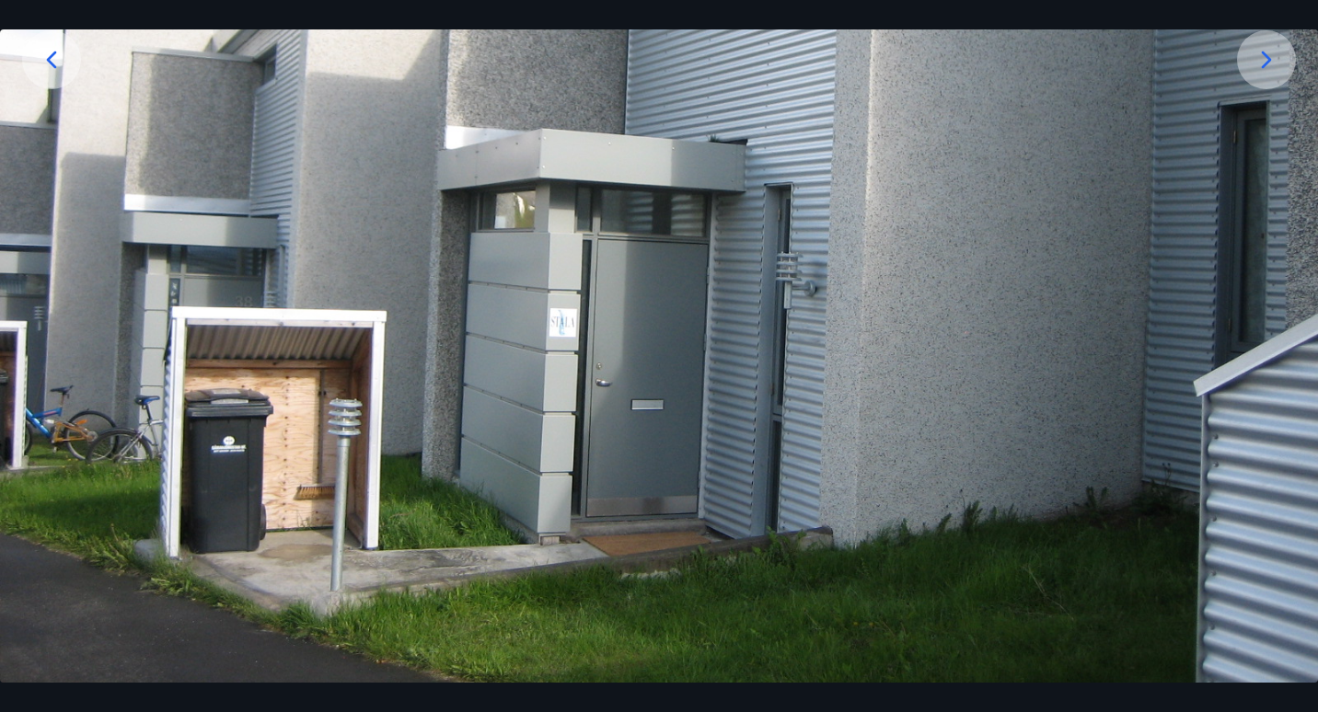
scroll to position [171, 0]
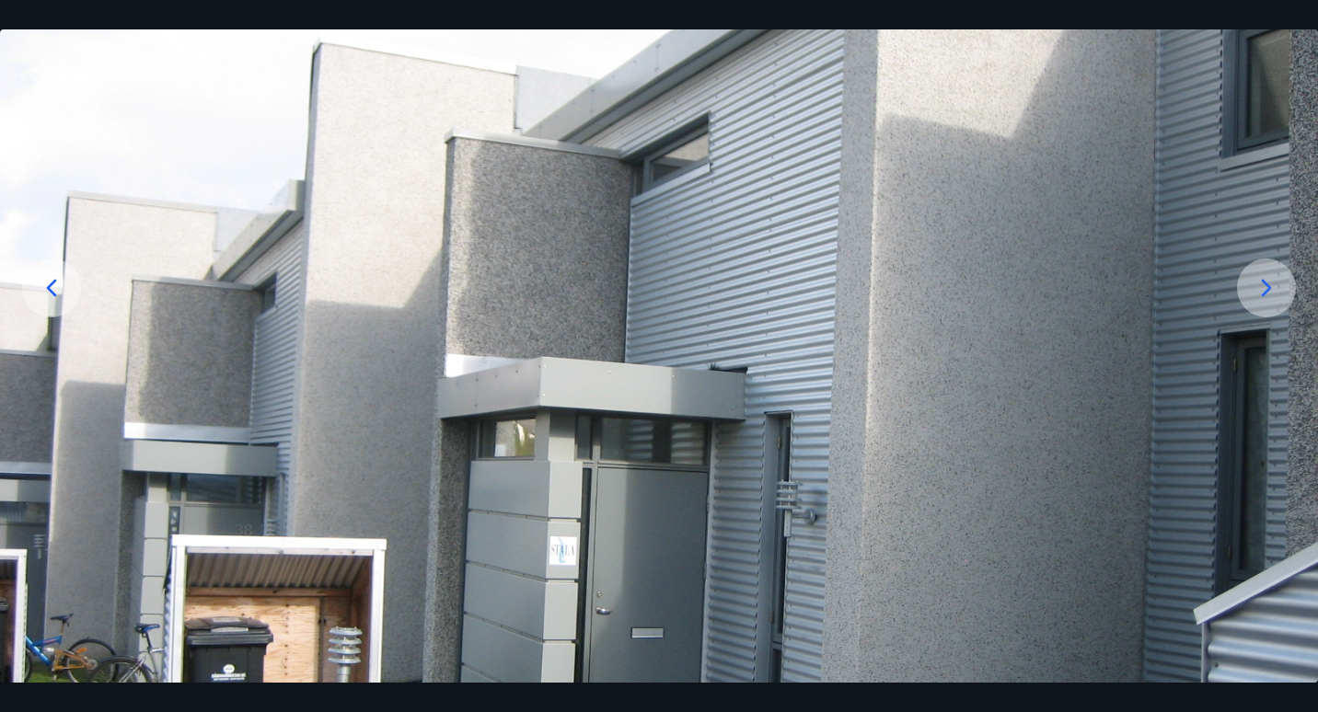
click at [1270, 288] on icon at bounding box center [1266, 288] width 10 height 17
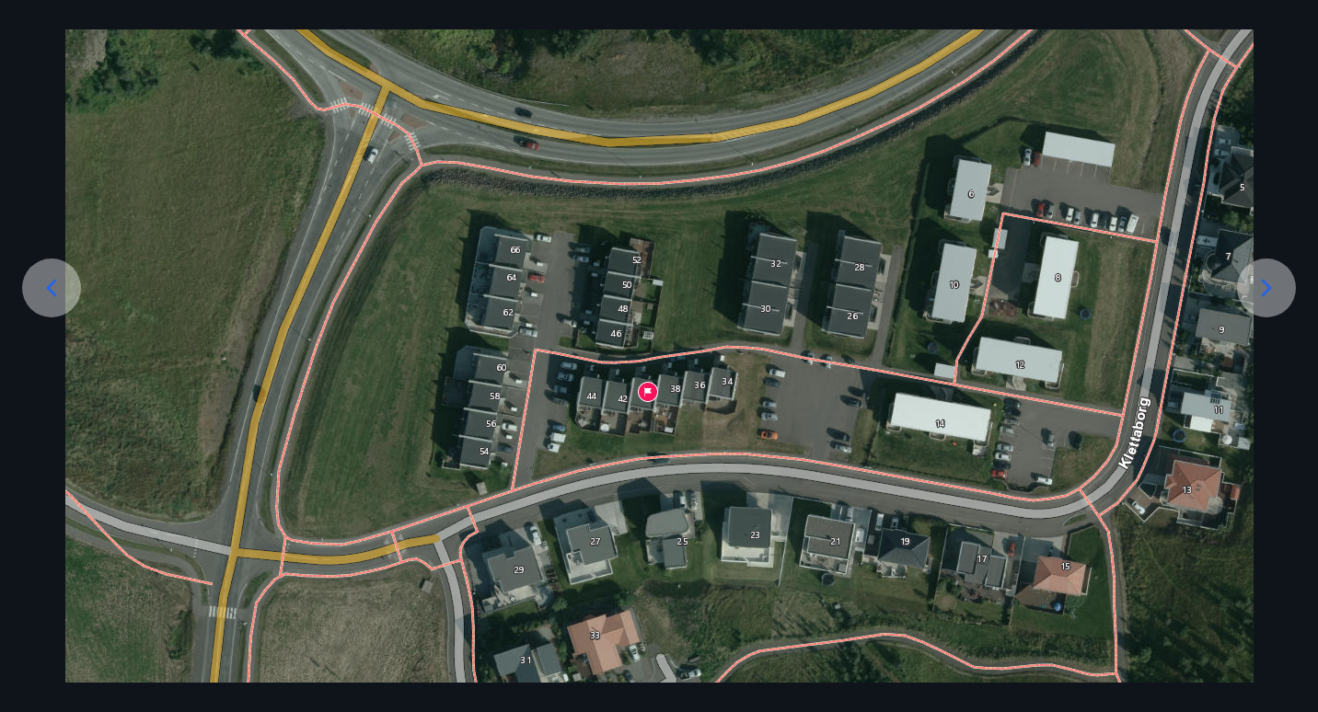
click at [1267, 289] on icon at bounding box center [1266, 288] width 10 height 17
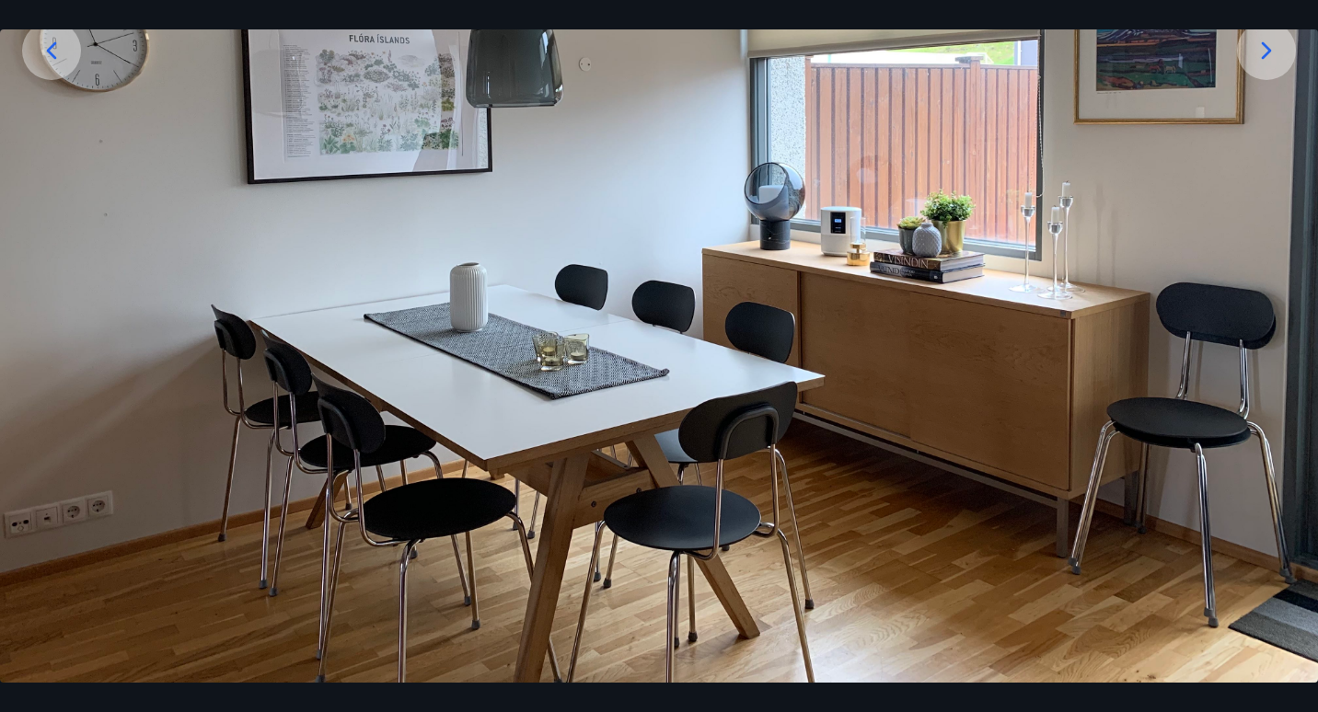
scroll to position [256, 0]
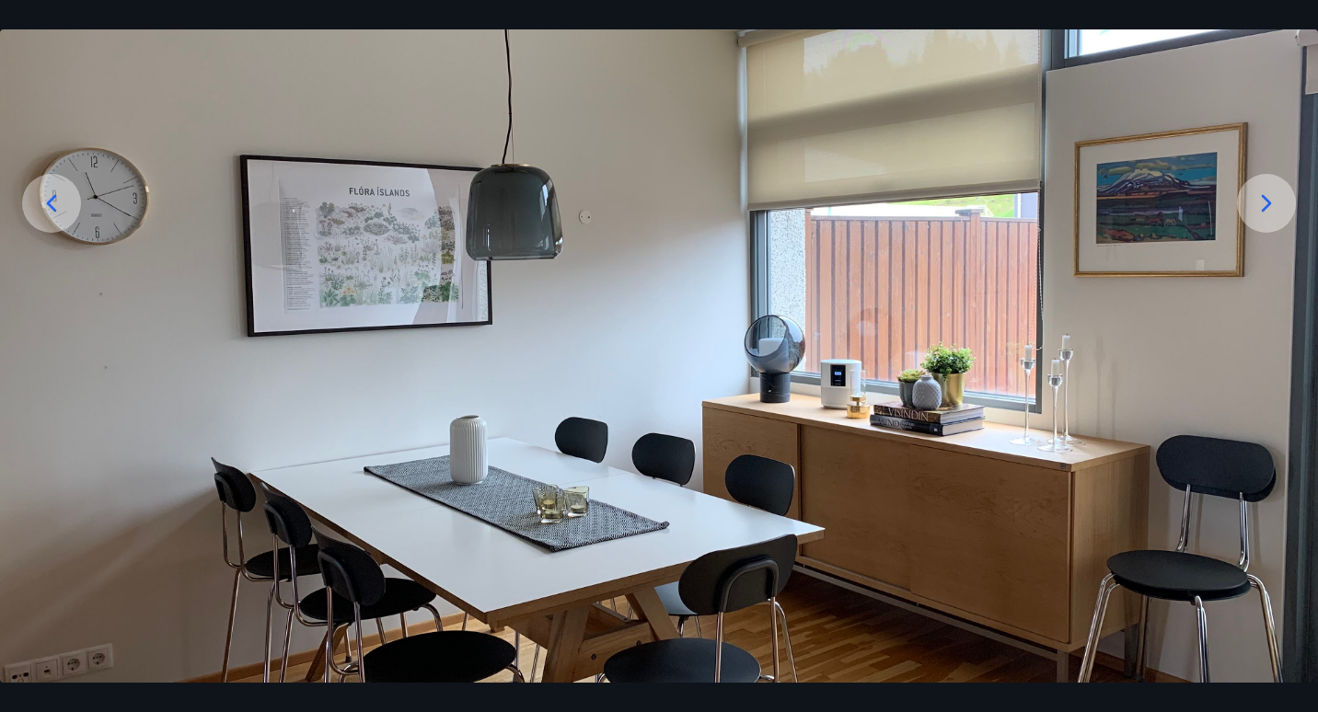
click at [1271, 200] on icon at bounding box center [1265, 203] width 29 height 29
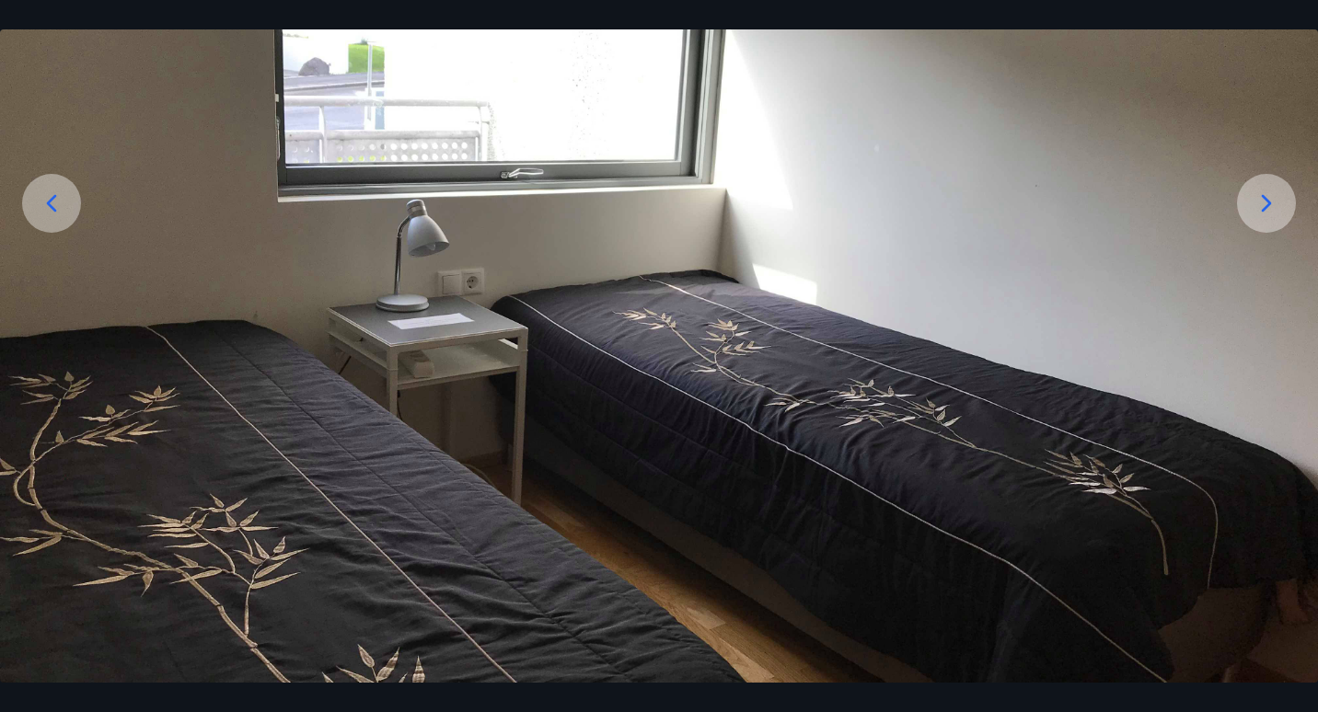
click at [1262, 214] on icon at bounding box center [1265, 203] width 29 height 29
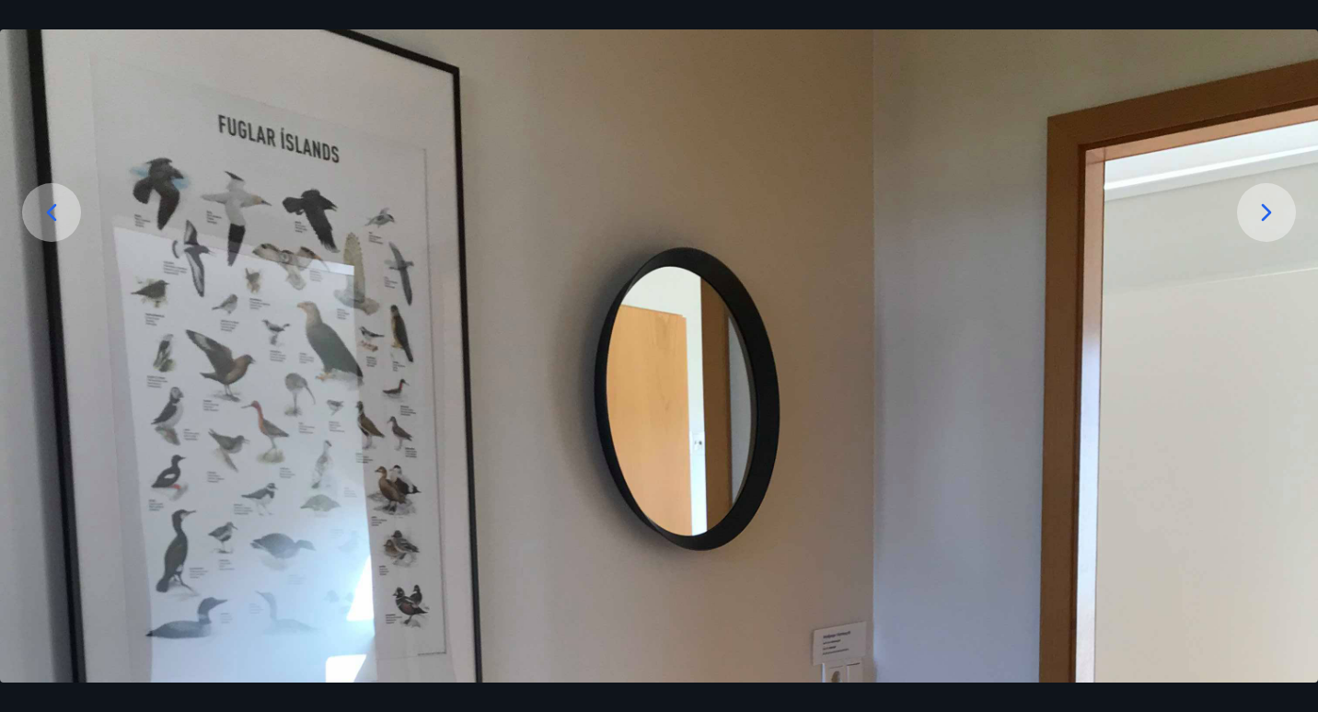
scroll to position [235, 0]
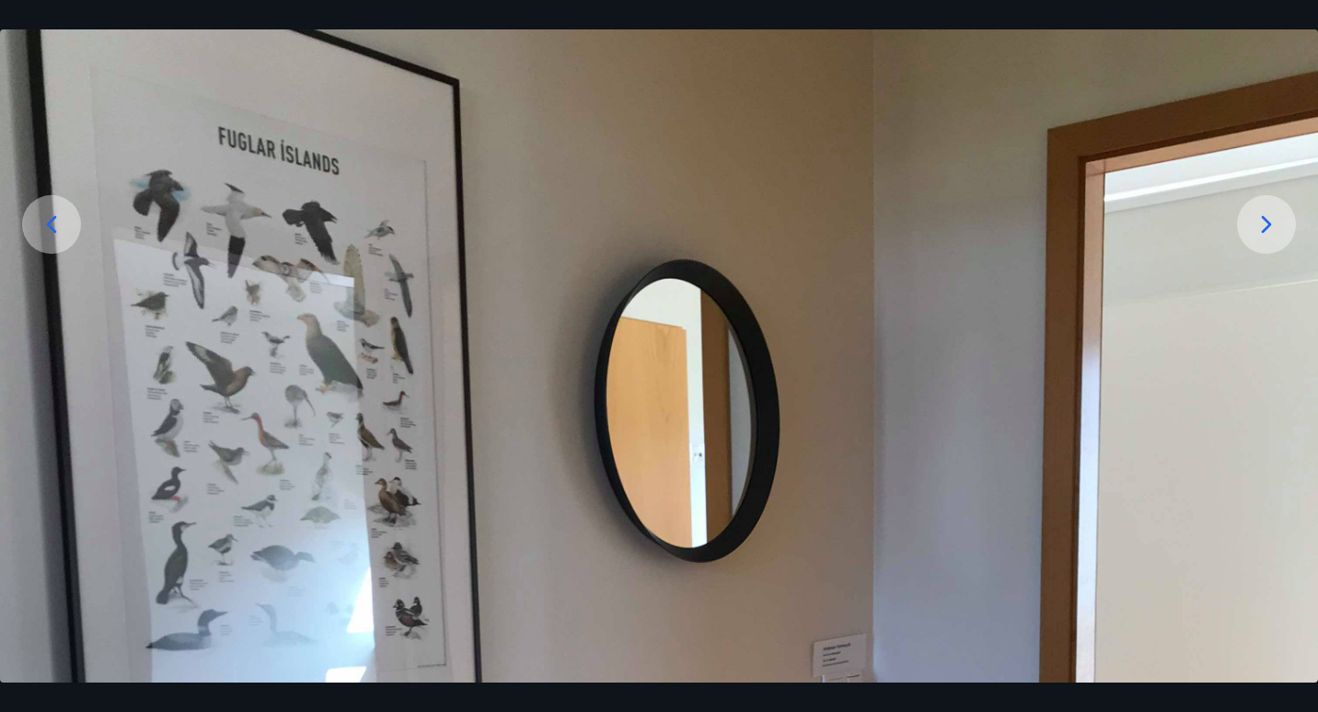
click at [1261, 219] on icon at bounding box center [1265, 224] width 29 height 29
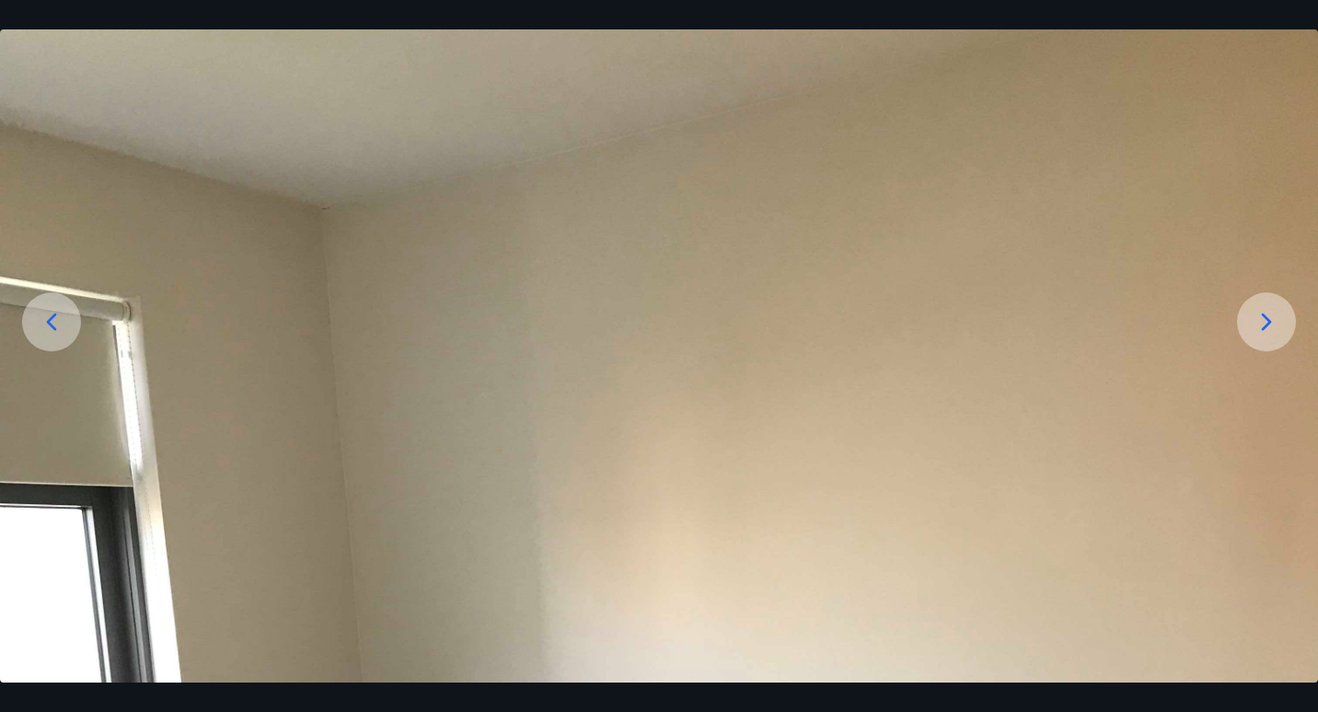
scroll to position [98, 0]
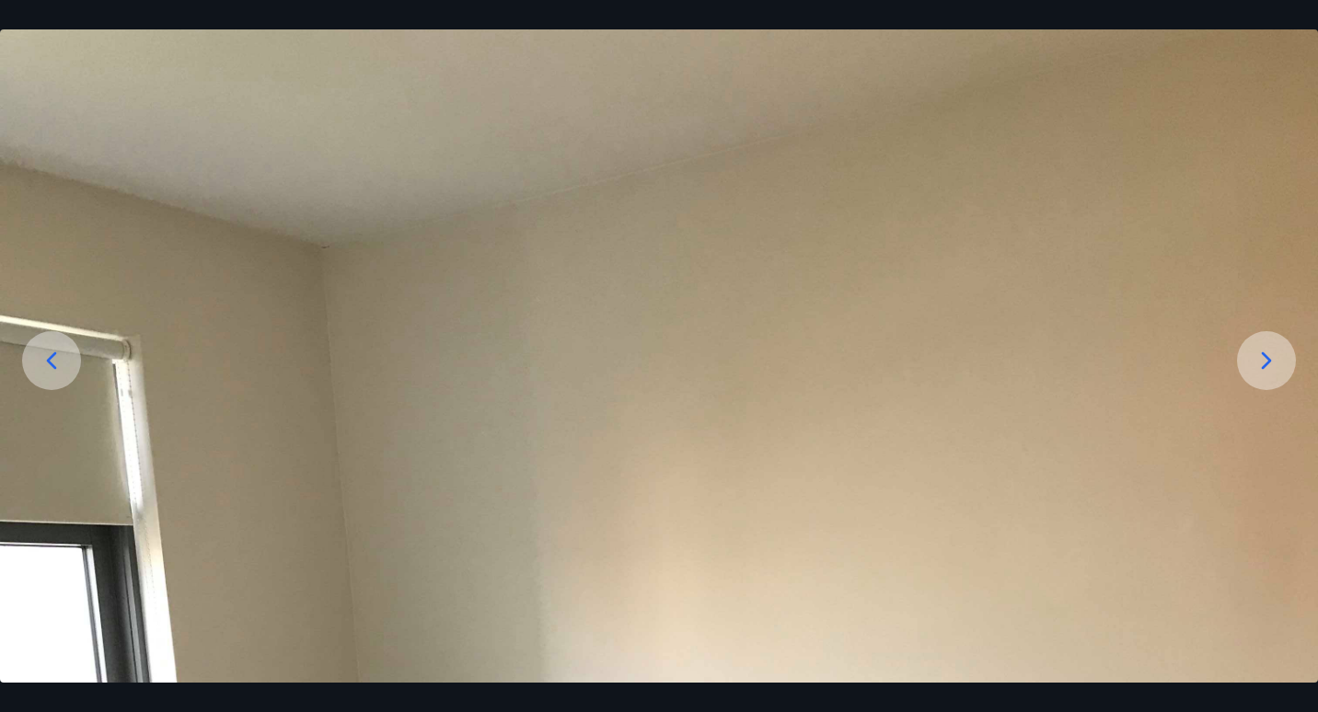
click at [1266, 357] on icon at bounding box center [1266, 360] width 10 height 17
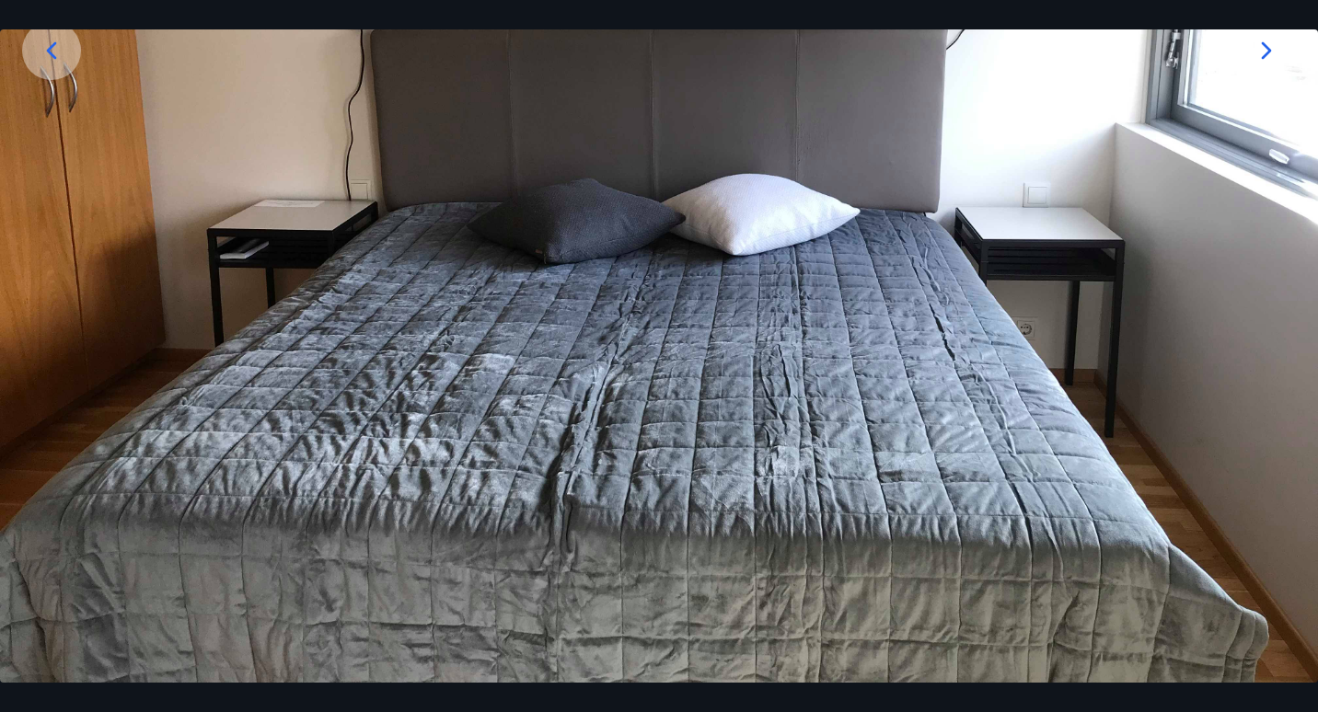
scroll to position [155, 0]
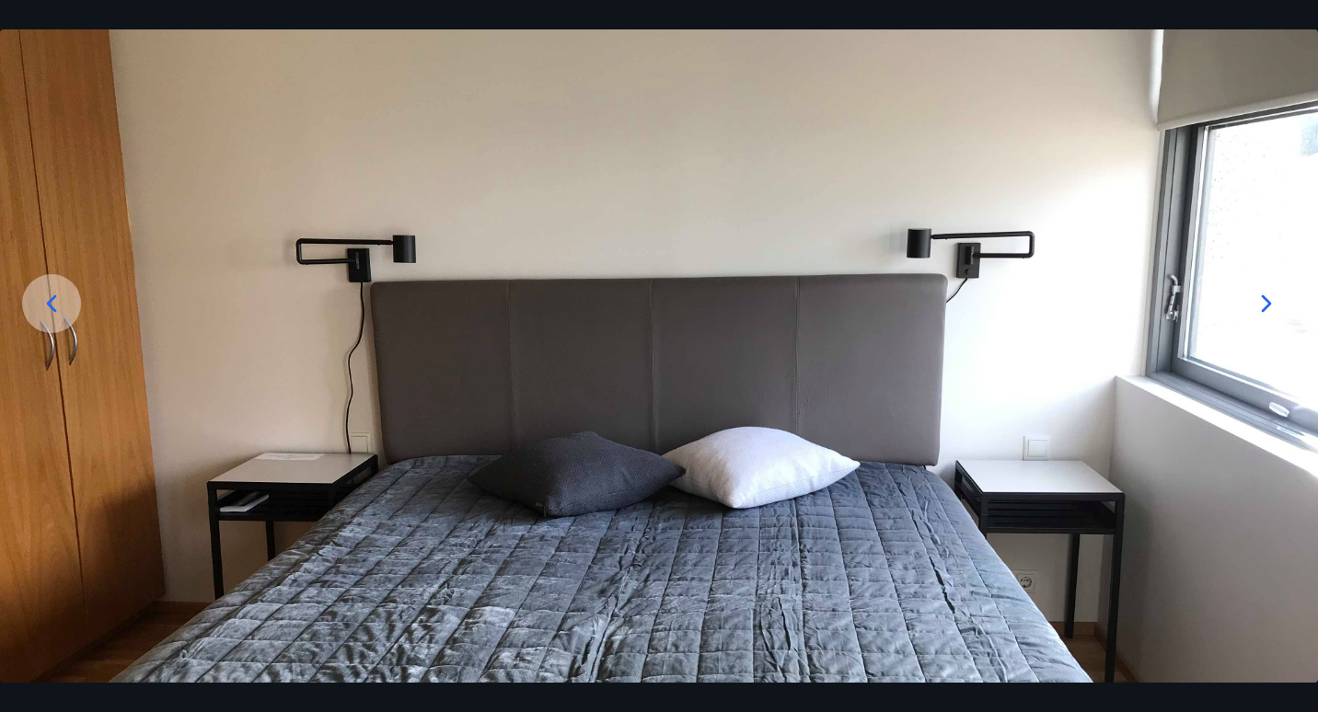
click at [1263, 309] on icon at bounding box center [1266, 303] width 10 height 17
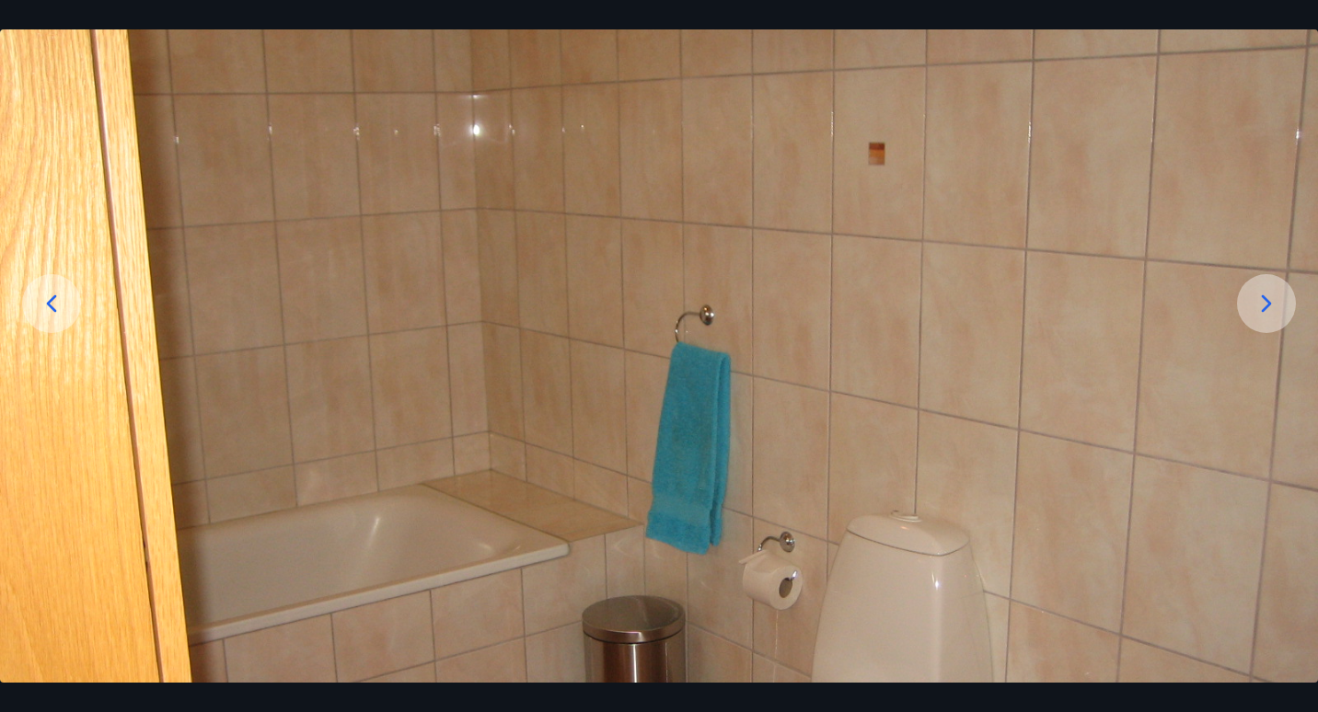
click at [1263, 309] on icon at bounding box center [1266, 303] width 10 height 17
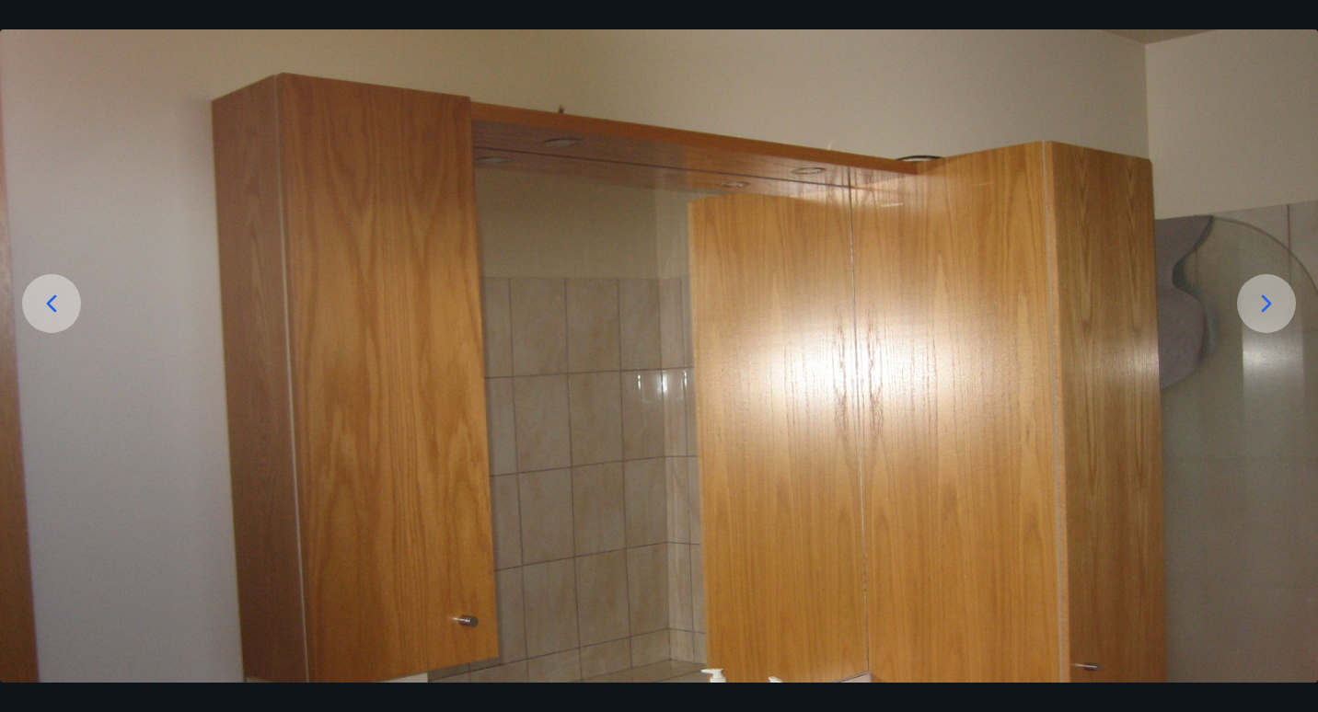
scroll to position [409, 0]
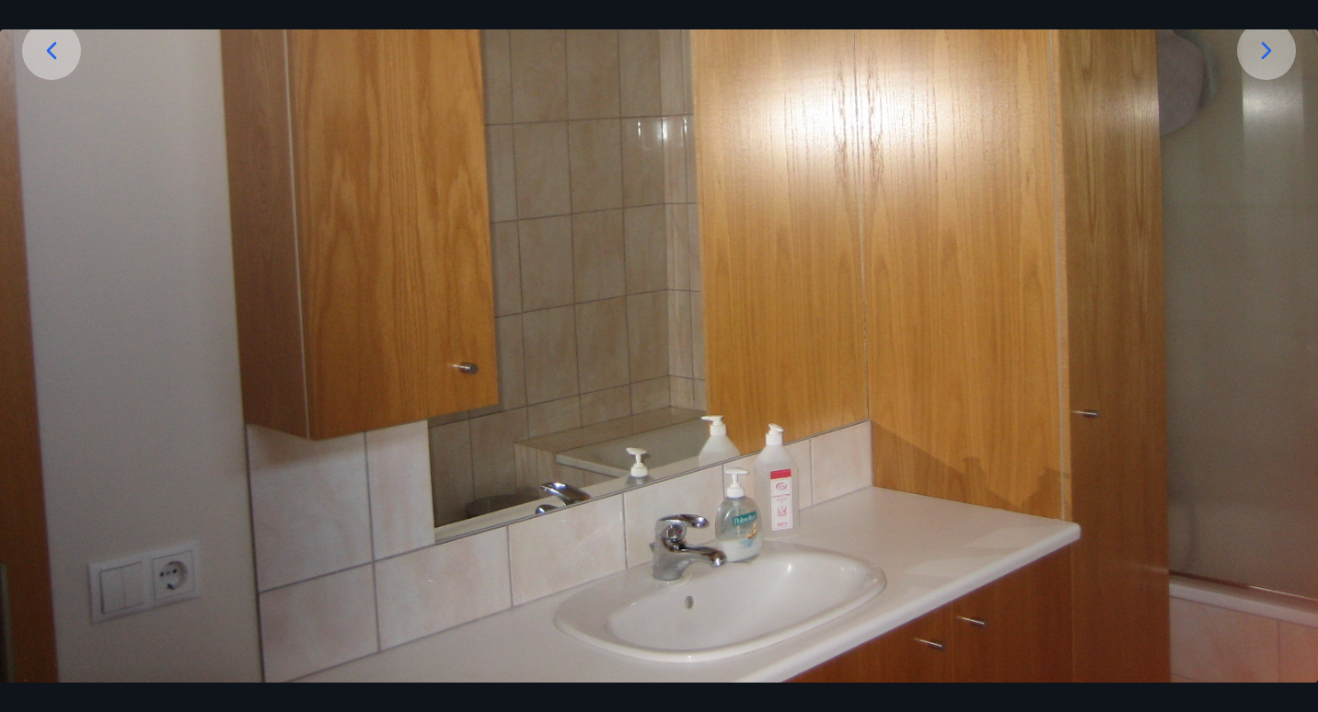
click at [1249, 59] on div at bounding box center [1266, 50] width 59 height 59
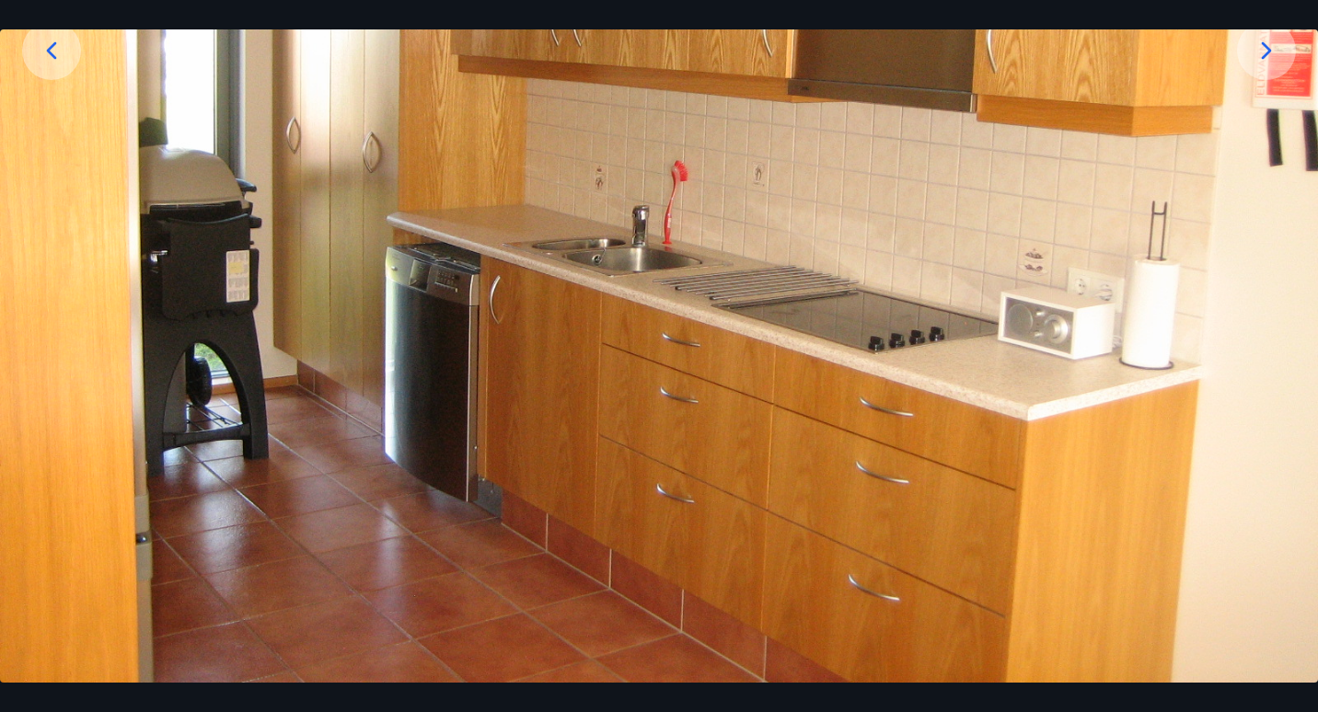
click at [1249, 59] on div at bounding box center [1266, 50] width 59 height 59
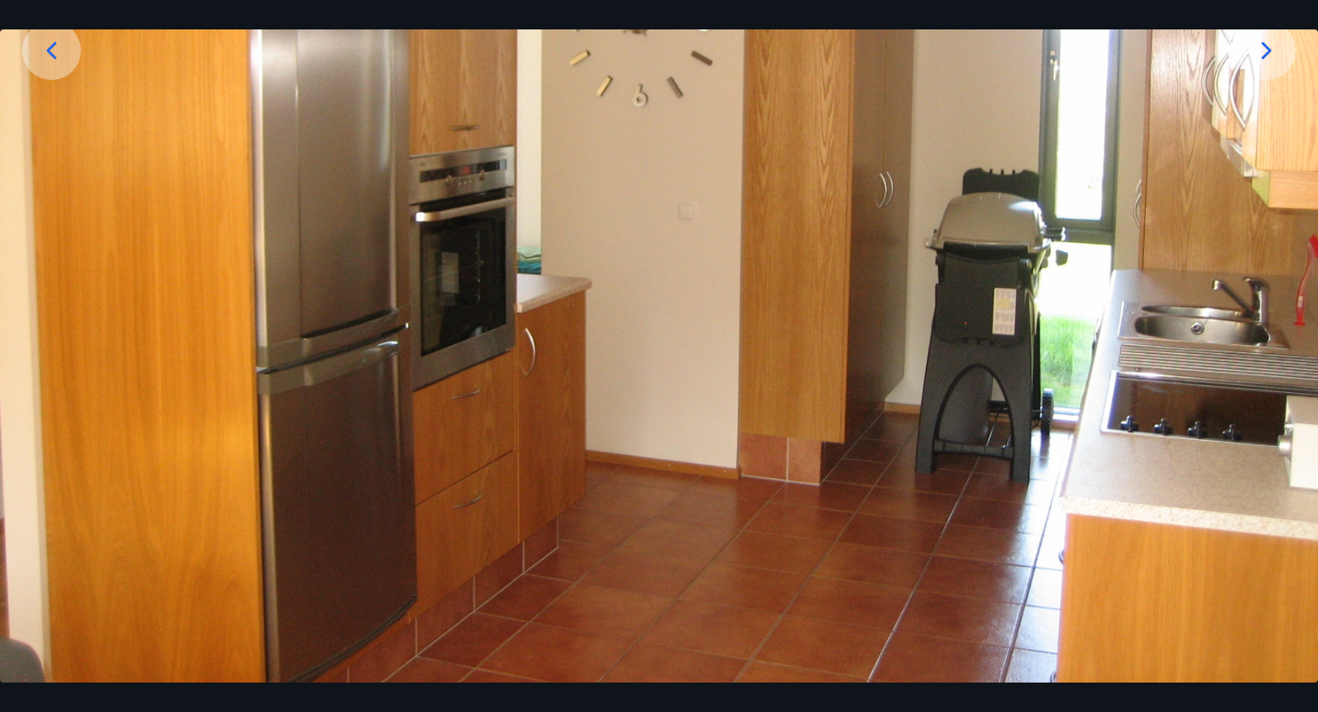
click at [1249, 59] on div at bounding box center [1266, 50] width 59 height 59
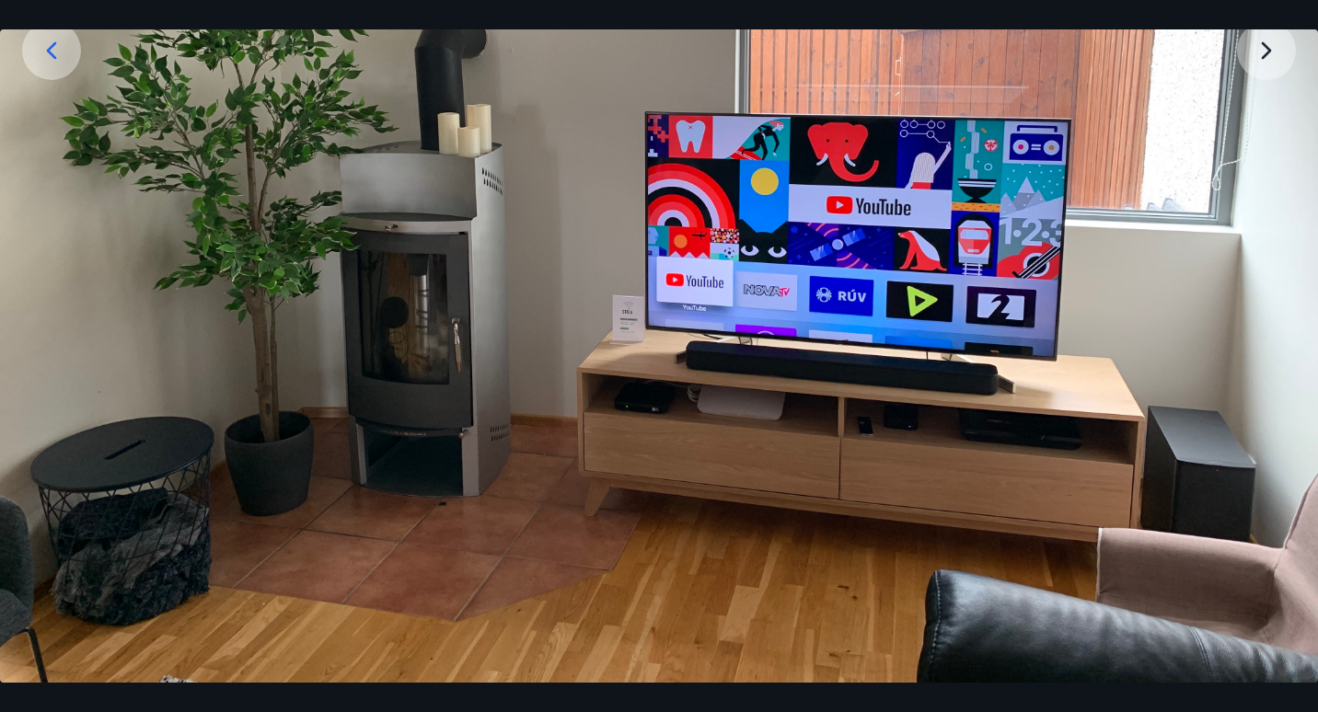
click at [1249, 59] on img at bounding box center [659, 189] width 1318 height 988
click at [1281, 50] on img at bounding box center [659, 189] width 1318 height 988
